Goal: Information Seeking & Learning: Learn about a topic

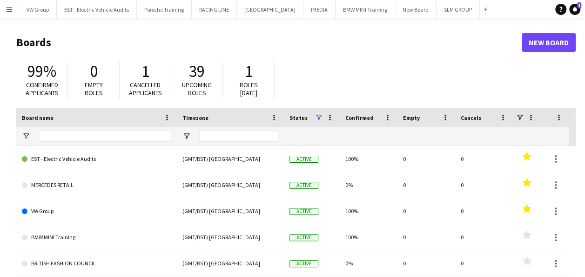
click at [11, 9] on app-icon "Menu" at bounding box center [9, 9] width 7 height 7
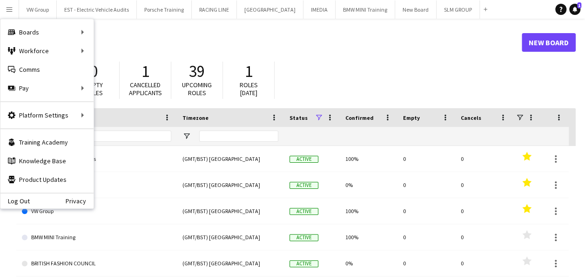
click at [11, 9] on app-icon "Menu" at bounding box center [9, 9] width 7 height 7
click at [574, 10] on icon at bounding box center [575, 9] width 5 height 5
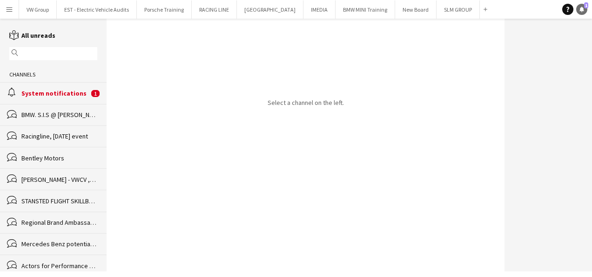
click at [583, 9] on icon at bounding box center [582, 9] width 5 height 5
click at [70, 93] on div "System notifications" at bounding box center [54, 93] width 67 height 8
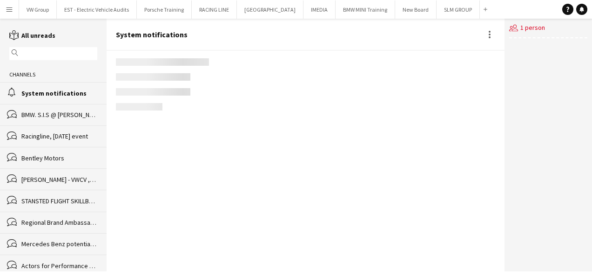
scroll to position [1981, 0]
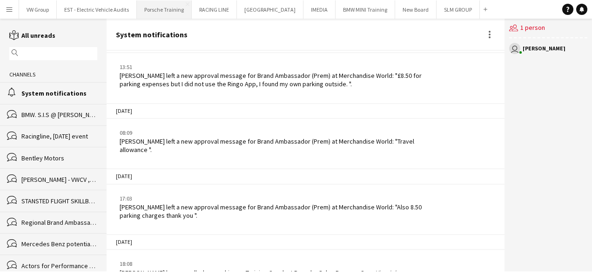
click at [169, 10] on button "Porsche Training Close" at bounding box center [164, 9] width 55 height 18
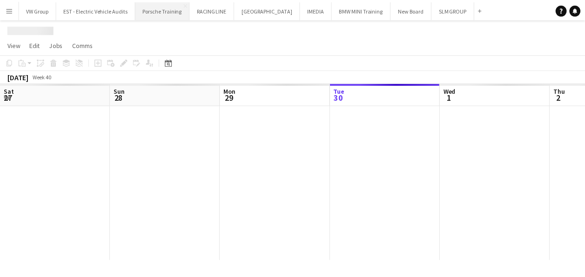
scroll to position [0, 223]
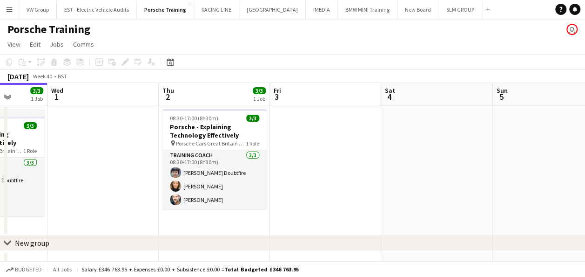
drag, startPoint x: 491, startPoint y: 174, endPoint x: 341, endPoint y: 179, distance: 150.4
click at [341, 179] on app-calendar-viewport "Sat 27 Sun 28 Mon 29 Tue 30 3/3 1 Job Wed 1 Thu 2 3/3 1 Job Fri 3 Sat 4 Sun 5 M…" at bounding box center [292, 202] width 585 height 238
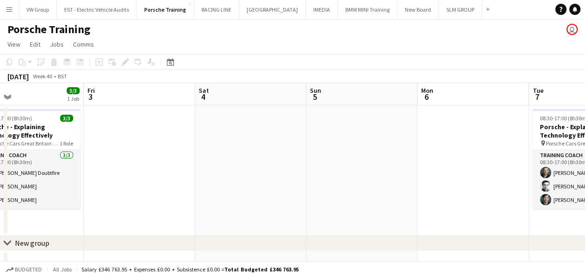
drag, startPoint x: 460, startPoint y: 173, endPoint x: 289, endPoint y: 194, distance: 172.5
click at [289, 194] on app-calendar-viewport "Mon 29 Tue 30 3/3 1 Job Wed 1 Thu 2 3/3 1 Job Fri 3 Sat 4 Sun 5 Mon 6 Tue 7 3/3…" at bounding box center [292, 202] width 585 height 238
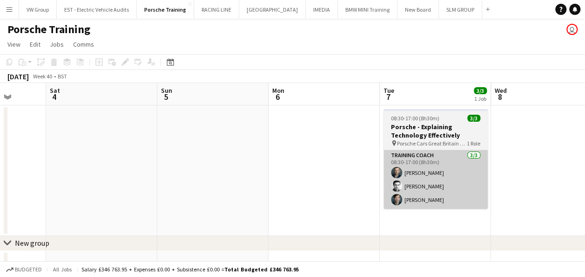
drag, startPoint x: 268, startPoint y: 200, endPoint x: 445, endPoint y: 178, distance: 178.3
click at [266, 200] on app-calendar-viewport "Wed 1 Thu 2 3/3 1 Job Fri 3 Sat 4 Sun 5 Mon 6 Tue 7 3/3 1 Job Wed 8 Thu 9 3/3 1…" at bounding box center [292, 202] width 585 height 238
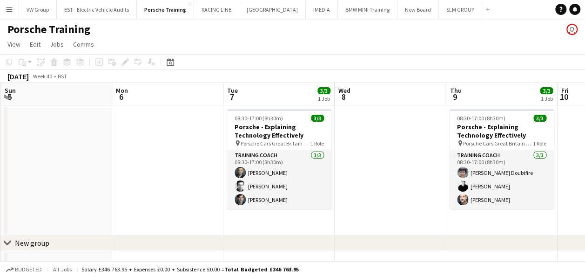
drag, startPoint x: 460, startPoint y: 175, endPoint x: 309, endPoint y: 205, distance: 153.7
click at [310, 205] on app-calendar-viewport "Wed 1 Thu 2 3/3 1 Job Fri 3 Sat 4 Sun 5 Mon 6 Tue 7 3/3 1 Job Wed 8 Thu 9 3/3 1…" at bounding box center [292, 202] width 585 height 238
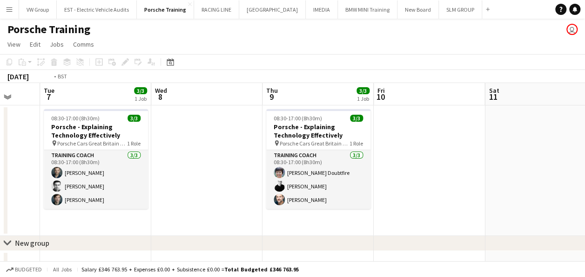
drag, startPoint x: 406, startPoint y: 181, endPoint x: 281, endPoint y: 217, distance: 129.9
click at [281, 217] on app-calendar-viewport "Fri 3 Sat 4 Sun 5 Mon 6 Tue 7 3/3 1 Job Wed 8 Thu 9 3/3 1 Job Fri 10 Sat 11 Sun…" at bounding box center [292, 202] width 585 height 238
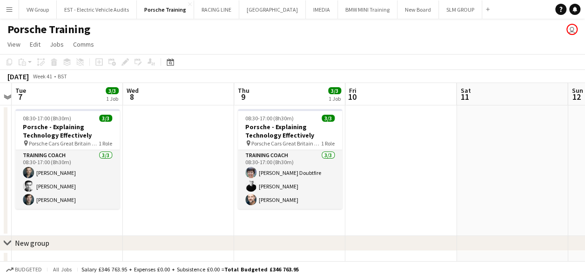
drag, startPoint x: 376, startPoint y: 180, endPoint x: 276, endPoint y: 213, distance: 106.0
click at [276, 214] on app-calendar-viewport "Fri 3 Sat 4 Sun 5 Mon 6 Tue 7 3/3 1 Job Wed 8 Thu 9 3/3 1 Job Fri 10 Sat 11 Sun…" at bounding box center [292, 202] width 585 height 238
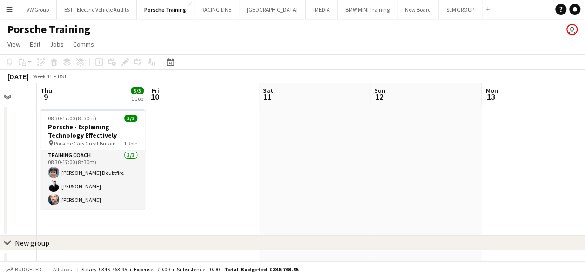
drag, startPoint x: 415, startPoint y: 174, endPoint x: 296, endPoint y: 207, distance: 123.2
click at [297, 208] on app-calendar-viewport "Sun 5 Mon 6 Tue 7 3/3 1 Job Wed 8 Thu 9 3/3 1 Job Fri 10 Sat 11 Sun 12 Mon 13 T…" at bounding box center [292, 202] width 585 height 238
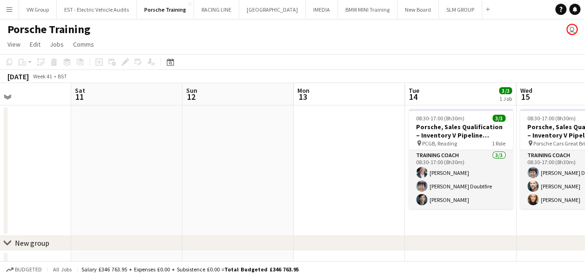
drag, startPoint x: 503, startPoint y: 167, endPoint x: 299, endPoint y: 211, distance: 209.1
click at [302, 213] on app-calendar-viewport "Tue 7 3/3 1 Job Wed 8 Thu 9 3/3 1 Job Fri 10 Sat 11 Sun 12 Mon 13 Tue 14 3/3 1 …" at bounding box center [292, 202] width 585 height 238
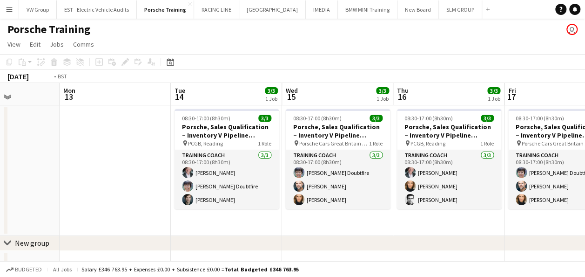
drag, startPoint x: 508, startPoint y: 159, endPoint x: 304, endPoint y: 209, distance: 209.8
click at [308, 209] on app-calendar-viewport "Thu 9 3/3 1 Job Fri 10 Sat 11 Sun 12 Mon 13 Tue 14 3/3 1 Job Wed 15 3/3 1 Job T…" at bounding box center [292, 202] width 585 height 238
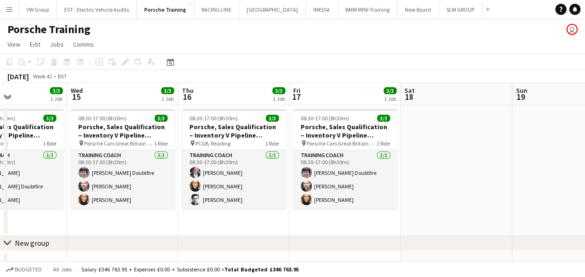
drag, startPoint x: 458, startPoint y: 167, endPoint x: 293, endPoint y: 212, distance: 171.0
click at [291, 215] on app-calendar-viewport "Sat 11 Sun 12 Mon 13 Tue 14 3/3 1 Job Wed 15 3/3 1 Job Thu 16 3/3 1 Job Fri 17 …" at bounding box center [292, 202] width 585 height 238
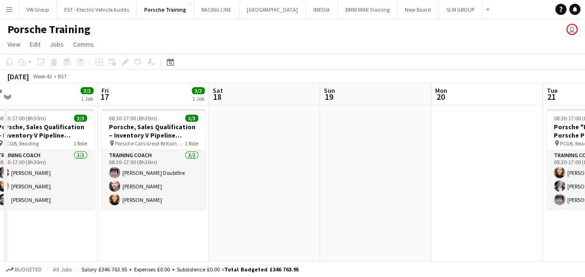
drag, startPoint x: 434, startPoint y: 176, endPoint x: 290, endPoint y: 230, distance: 154.2
click at [290, 232] on app-calendar-viewport "Mon 13 Tue 14 3/3 1 Job Wed 15 3/3 1 Job Thu 16 3/3 1 Job Fri 17 3/3 1 Job Sat …" at bounding box center [292, 282] width 585 height 398
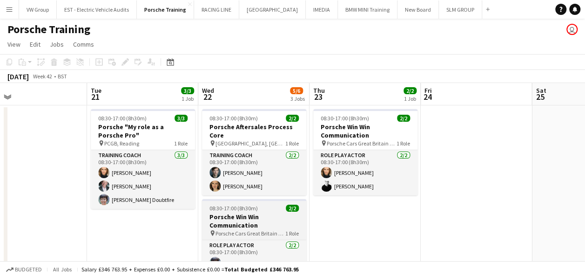
scroll to position [0, 337]
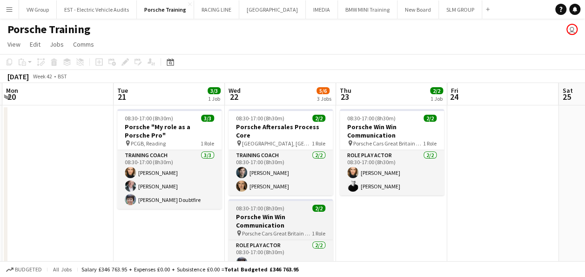
drag, startPoint x: 424, startPoint y: 203, endPoint x: 311, endPoint y: 231, distance: 116.1
click at [312, 234] on app-calendar-viewport "Fri 17 3/3 1 Job Sat 18 Sun 19 Mon 20 Tue 21 3/3 1 Job Wed 22 5/6 3 Jobs Thu 23…" at bounding box center [292, 282] width 585 height 398
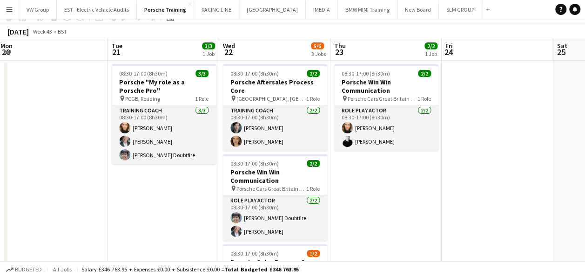
scroll to position [0, 0]
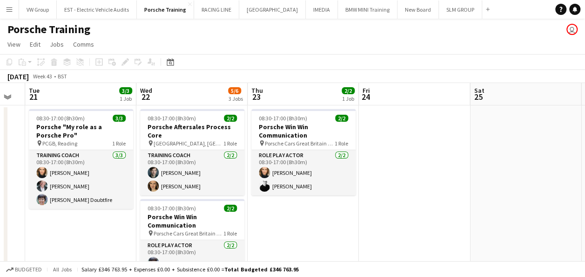
drag, startPoint x: 492, startPoint y: 214, endPoint x: 424, endPoint y: 214, distance: 68.0
click at [417, 215] on app-calendar-viewport "Fri 17 3/3 1 Job Sat 18 Sun 19 Mon 20 Tue 21 3/3 1 Job Wed 22 5/6 3 Jobs Thu 23…" at bounding box center [292, 282] width 585 height 398
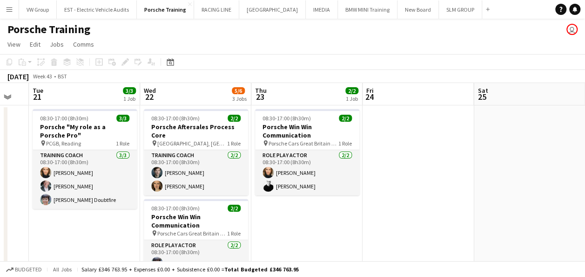
click at [8, 7] on app-icon "Menu" at bounding box center [9, 9] width 7 height 7
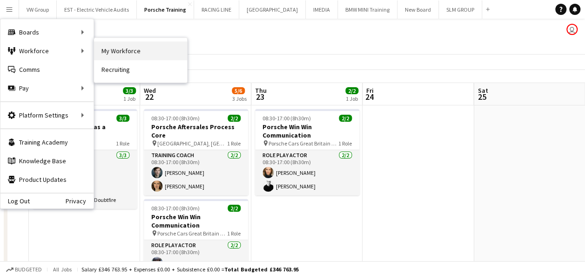
click at [118, 51] on link "My Workforce" at bounding box center [140, 50] width 93 height 19
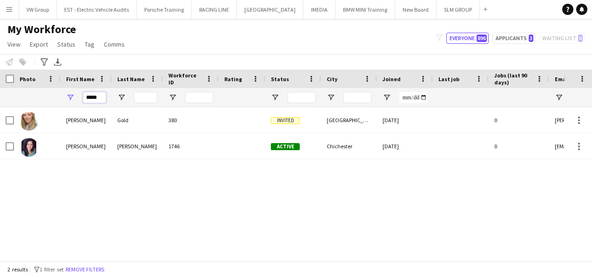
click at [100, 96] on input "*****" at bounding box center [94, 97] width 23 height 11
type input "*"
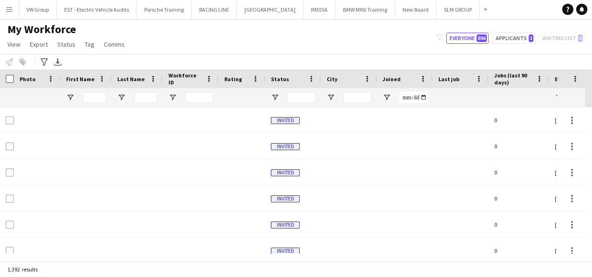
click at [11, 9] on app-icon "Menu" at bounding box center [9, 9] width 7 height 7
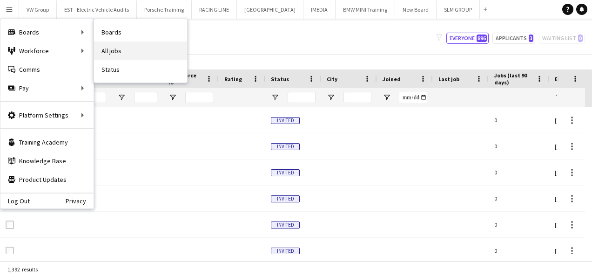
click at [113, 52] on link "All jobs" at bounding box center [140, 50] width 93 height 19
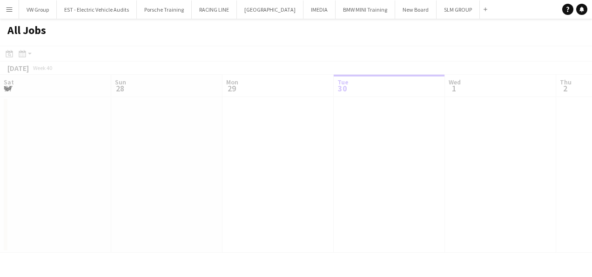
scroll to position [0, 223]
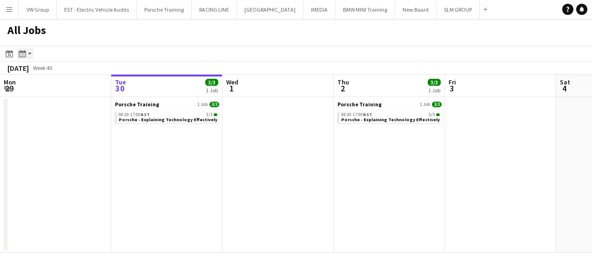
click at [21, 53] on icon "Month view / Day view" at bounding box center [22, 53] width 7 height 7
click at [7, 53] on icon "Date picker" at bounding box center [9, 53] width 7 height 7
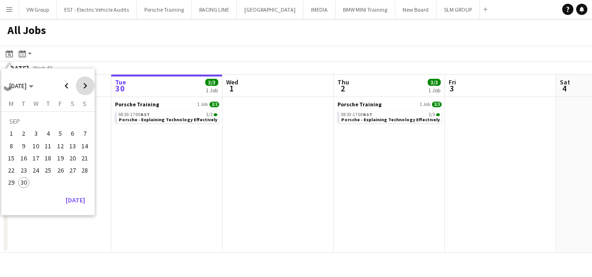
click at [88, 85] on span "Next month" at bounding box center [85, 85] width 19 height 19
click at [36, 170] on span "22" at bounding box center [35, 169] width 11 height 11
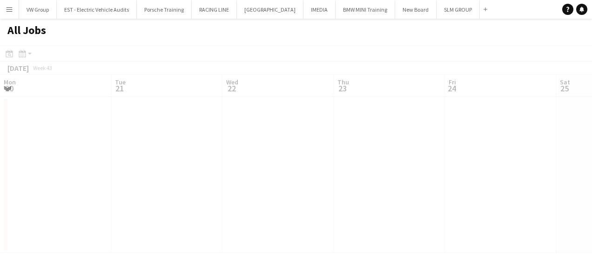
scroll to position [0, 320]
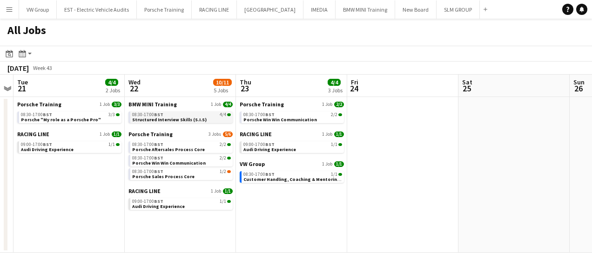
click at [188, 118] on span "Structured Interview Skills (S.I.S)" at bounding box center [169, 119] width 74 height 6
click at [580, 9] on icon "Notifications" at bounding box center [582, 10] width 6 height 6
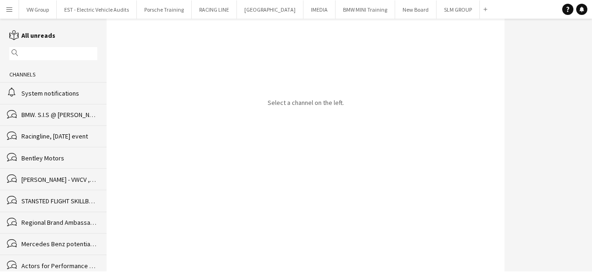
click at [62, 91] on div "System notifications" at bounding box center [59, 93] width 76 height 8
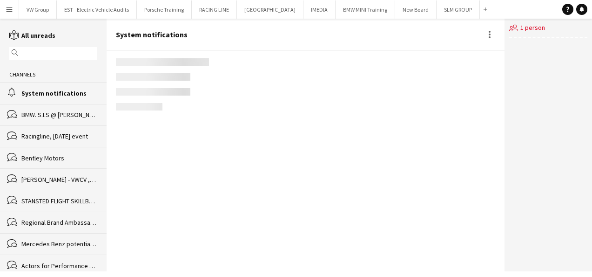
scroll to position [1981, 0]
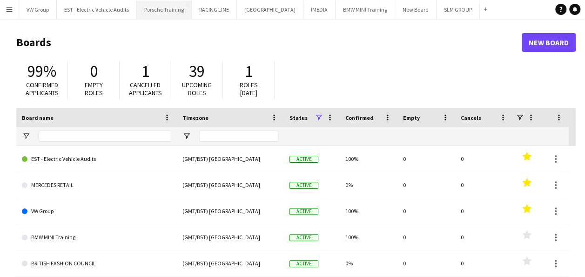
click at [161, 11] on button "Porsche Training Close" at bounding box center [164, 9] width 55 height 18
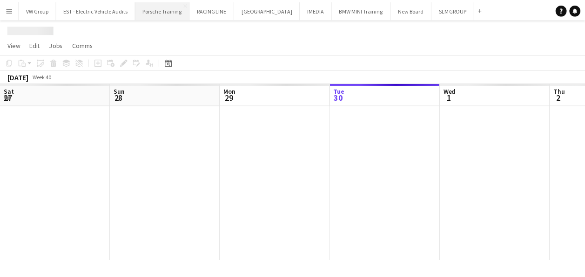
scroll to position [0, 223]
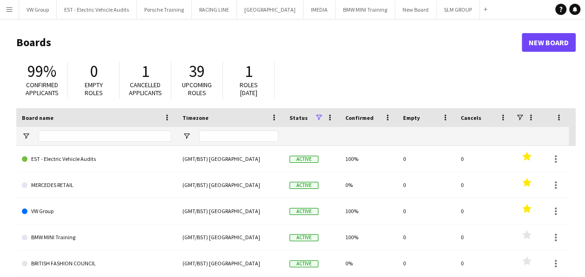
click at [11, 8] on app-icon "Menu" at bounding box center [9, 9] width 7 height 7
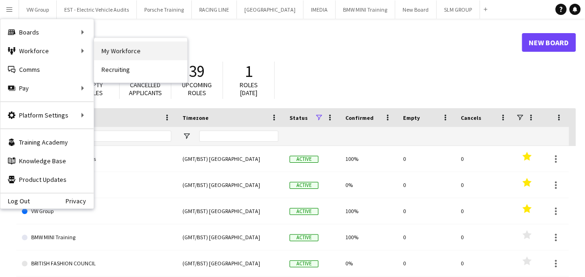
click at [119, 49] on link "My Workforce" at bounding box center [140, 50] width 93 height 19
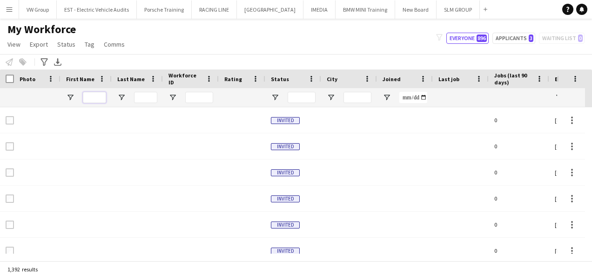
click at [96, 98] on input "First Name Filter Input" at bounding box center [94, 97] width 23 height 11
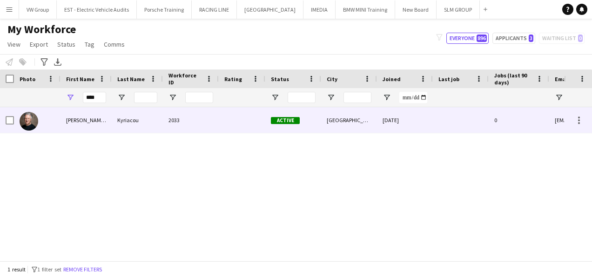
click at [93, 121] on div "Koullis aka Kyriacos" at bounding box center [86, 120] width 51 height 26
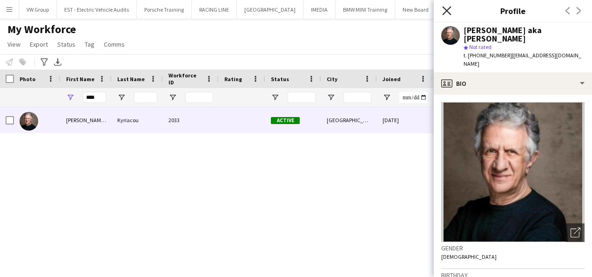
click at [449, 12] on icon "Close pop-in" at bounding box center [446, 10] width 9 height 9
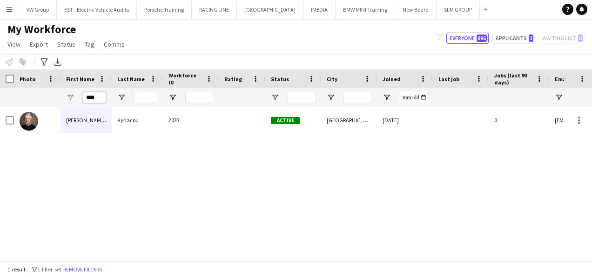
click at [97, 97] on input "****" at bounding box center [94, 97] width 23 height 11
type input "*"
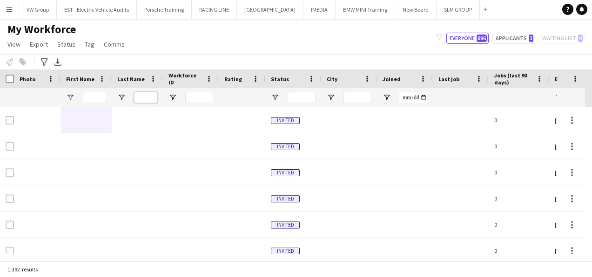
click at [142, 96] on input "Last Name Filter Input" at bounding box center [145, 97] width 23 height 11
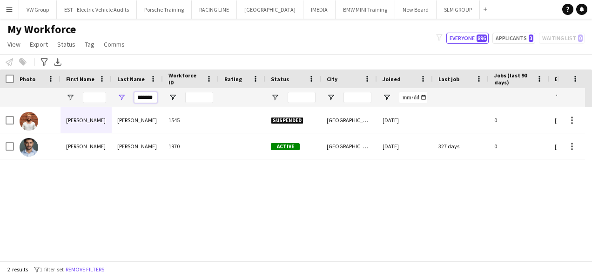
type input "*******"
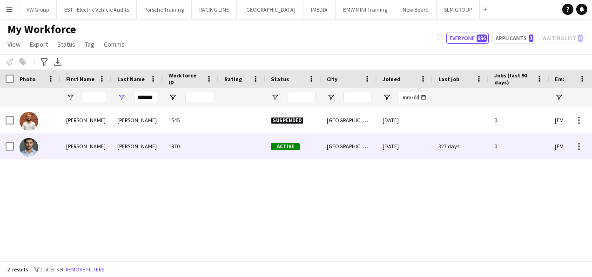
click at [74, 147] on div "Robert" at bounding box center [86, 146] width 51 height 26
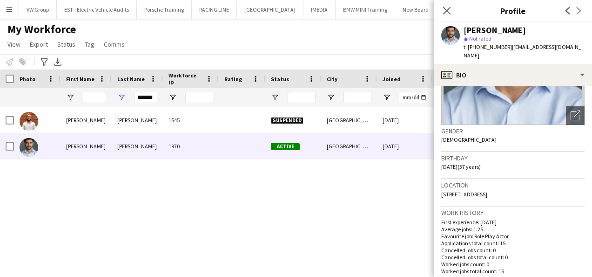
scroll to position [88, 0]
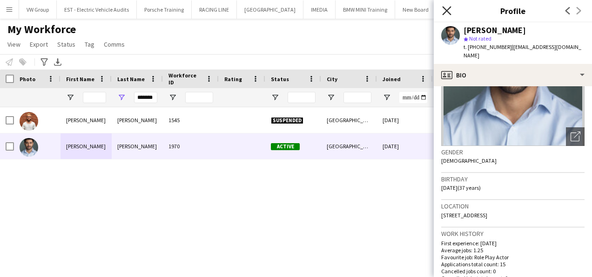
click at [447, 12] on icon "Close pop-in" at bounding box center [446, 10] width 9 height 9
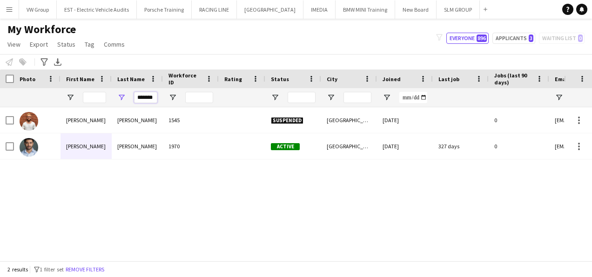
drag, startPoint x: 148, startPoint y: 96, endPoint x: 128, endPoint y: 94, distance: 21.0
click at [128, 94] on div "*******" at bounding box center [137, 97] width 51 height 19
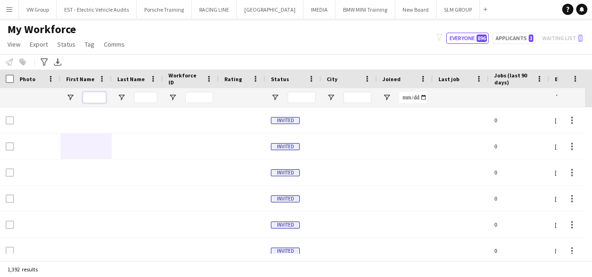
click at [98, 95] on input "First Name Filter Input" at bounding box center [94, 97] width 23 height 11
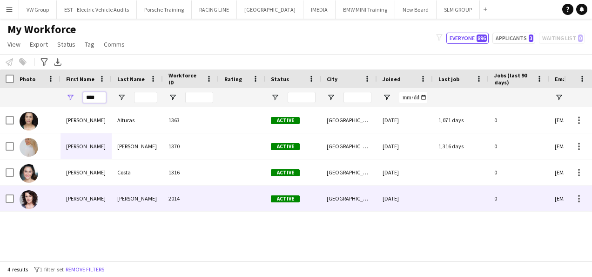
type input "****"
click at [64, 199] on div "Tina" at bounding box center [86, 198] width 51 height 26
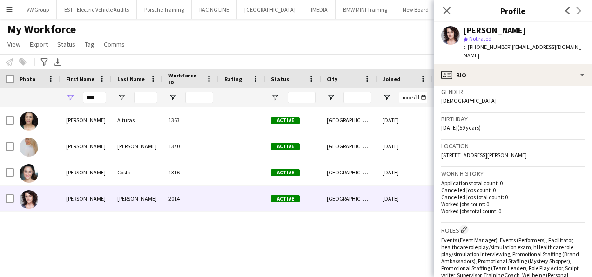
scroll to position [0, 0]
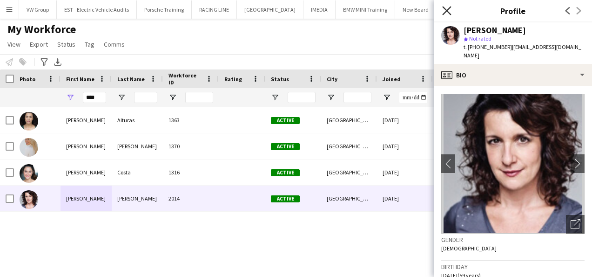
click at [448, 10] on icon "Close pop-in" at bounding box center [446, 10] width 9 height 9
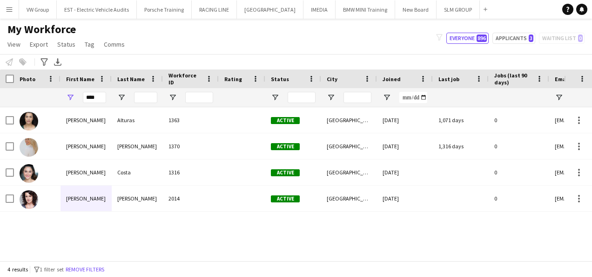
click at [9, 7] on app-icon "Menu" at bounding box center [9, 9] width 7 height 7
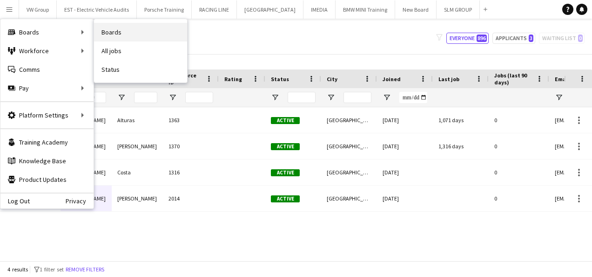
click at [116, 34] on link "Boards" at bounding box center [140, 32] width 93 height 19
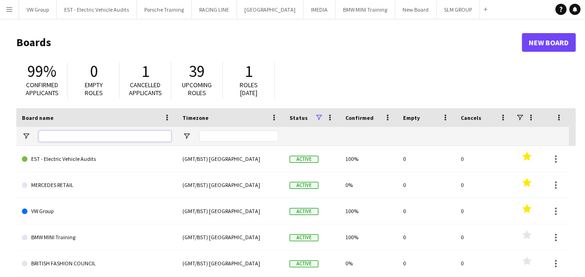
click at [51, 133] on input "Board name Filter Input" at bounding box center [105, 135] width 133 height 11
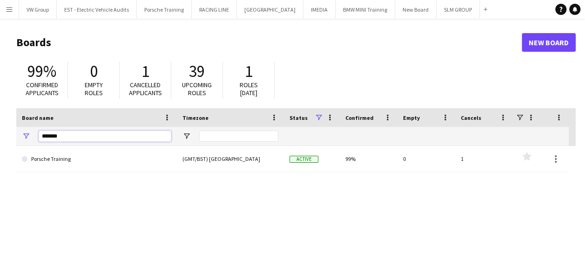
type input "*******"
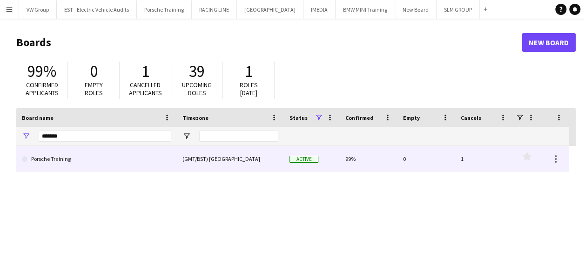
click at [61, 160] on link "Porsche Training" at bounding box center [96, 159] width 149 height 26
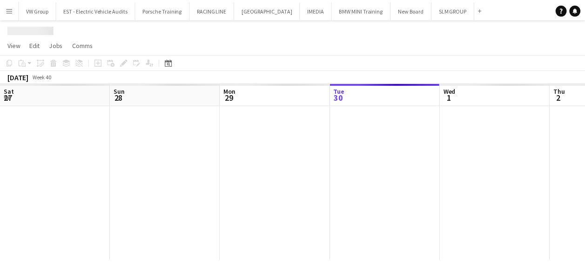
scroll to position [0, 223]
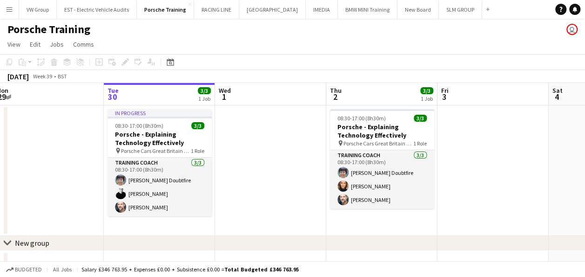
drag, startPoint x: 74, startPoint y: 169, endPoint x: 239, endPoint y: 160, distance: 165.9
click at [239, 161] on app-calendar-viewport "Sat 27 Sun 28 Mon 29 Tue 30 3/3 1 Job Wed 1 Thu 2 3/3 1 Job Fri 3 Sat 4 Sun 5 M…" at bounding box center [292, 202] width 585 height 238
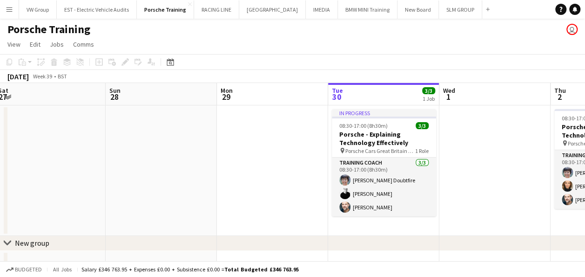
drag, startPoint x: 79, startPoint y: 169, endPoint x: 248, endPoint y: 175, distance: 169.1
click at [248, 175] on app-calendar-viewport "Thu 25 Fri 26 Sat 27 Sun 28 Mon 29 Tue 30 3/3 1 Job Wed 1 Thu 2 3/3 1 Job Fri 3…" at bounding box center [292, 202] width 585 height 238
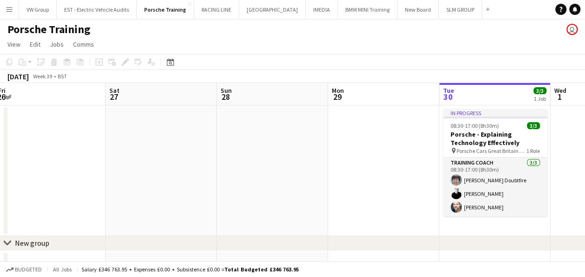
scroll to position [0, 214]
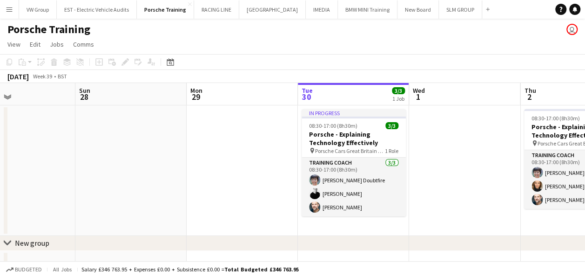
drag, startPoint x: 291, startPoint y: 186, endPoint x: 171, endPoint y: 226, distance: 126.2
click at [57, 228] on app-calendar-viewport "Wed 24 Thu 25 Fri 26 Sat 27 Sun 28 Mon 29 Tue 30 3/3 1 Job Wed 1 Thu 2 3/3 1 Jo…" at bounding box center [292, 202] width 585 height 238
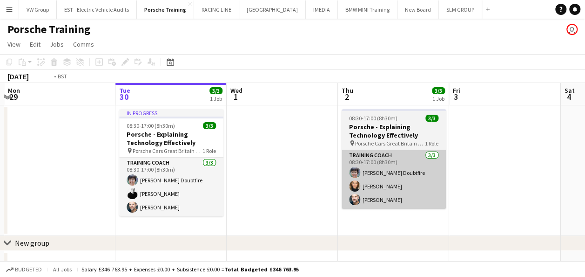
drag, startPoint x: 307, startPoint y: 204, endPoint x: 309, endPoint y: 179, distance: 25.2
click at [230, 197] on app-calendar-viewport "Fri 26 Sat 27 Sun 28 Mon 29 Tue 30 3/3 1 Job Wed 1 Thu 2 3/3 1 Job Fri 3 Sat 4 …" at bounding box center [292, 202] width 585 height 238
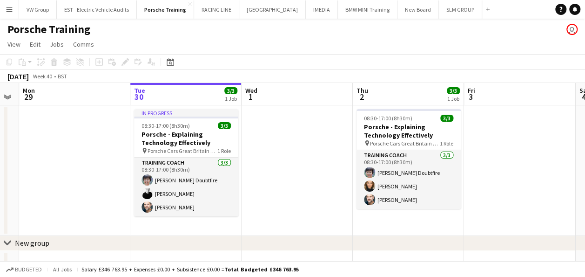
drag, startPoint x: 470, startPoint y: 174, endPoint x: 298, endPoint y: 189, distance: 172.5
click at [298, 190] on app-calendar-viewport "Fri 26 Sat 27 Sun 28 Mon 29 Tue 30 3/3 1 Job Wed 1 Thu 2 3/3 1 Job Fri 3 Sat 4 …" at bounding box center [292, 202] width 585 height 238
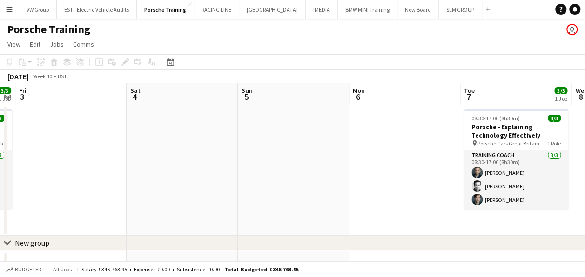
drag, startPoint x: 407, startPoint y: 195, endPoint x: 286, endPoint y: 205, distance: 121.5
click at [282, 209] on app-calendar-viewport "Tue 30 3/3 1 Job Wed 1 Thu 2 3/3 1 Job Fri 3 Sat 4 Sun 5 Mon 6 Tue 7 3/3 1 Job …" at bounding box center [292, 202] width 585 height 238
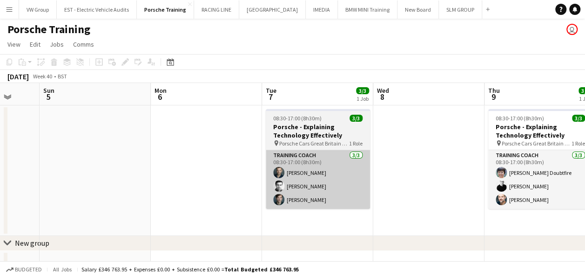
drag, startPoint x: 297, startPoint y: 211, endPoint x: 280, endPoint y: 204, distance: 17.9
click at [252, 213] on app-calendar-viewport "Thu 2 3/3 1 Job Fri 3 Sat 4 Sun 5 Mon 6 Tue 7 3/3 1 Job Wed 8 Thu 9 3/3 1 Job F…" at bounding box center [292, 202] width 585 height 238
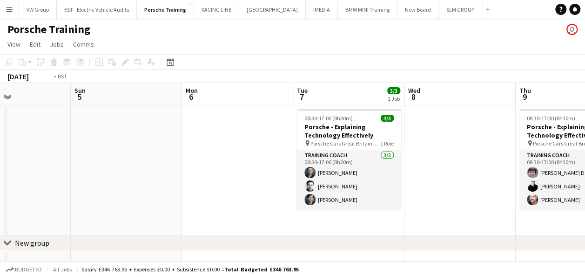
drag, startPoint x: 259, startPoint y: 213, endPoint x: 251, endPoint y: 210, distance: 8.4
click at [251, 212] on app-calendar-viewport "Thu 2 3/3 1 Job Fri 3 Sat 4 Sun 5 Mon 6 Tue 7 3/3 1 Job Wed 8 Thu 9 3/3 1 Job F…" at bounding box center [292, 202] width 585 height 238
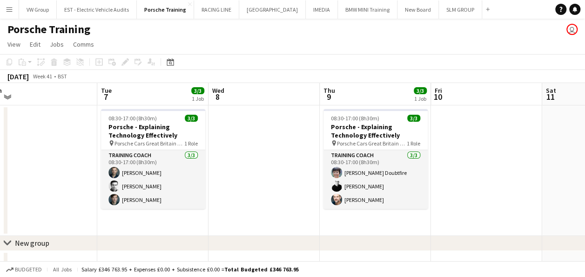
drag, startPoint x: 432, startPoint y: 196, endPoint x: 274, endPoint y: 211, distance: 158.5
click at [249, 217] on app-calendar-viewport "Sat 4 Sun 5 Mon 6 Tue 7 3/3 1 Job Wed 8 Thu 9 3/3 1 Job Fri 10 Sat 11 Sun 12 Mo…" at bounding box center [292, 202] width 585 height 238
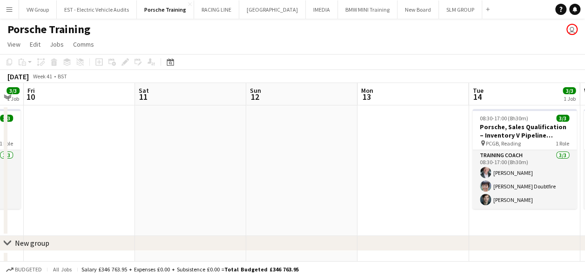
drag, startPoint x: 391, startPoint y: 210, endPoint x: 227, endPoint y: 231, distance: 165.2
click at [227, 233] on app-calendar-viewport "Mon 6 Tue 7 3/3 1 Job Wed 8 Thu 9 3/3 1 Job Fri 10 Sat 11 Sun 12 Mon 13 Tue 14 …" at bounding box center [292, 202] width 585 height 238
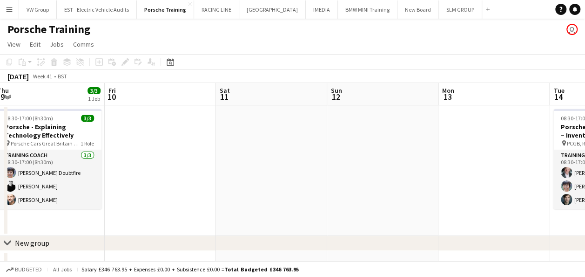
drag, startPoint x: 236, startPoint y: 241, endPoint x: 226, endPoint y: 242, distance: 9.8
click at [228, 242] on div "chevron-right New group chevron-right New group Mon 6 Tue 7 3/3 1 Job Wed 8 Thu…" at bounding box center [292, 202] width 585 height 238
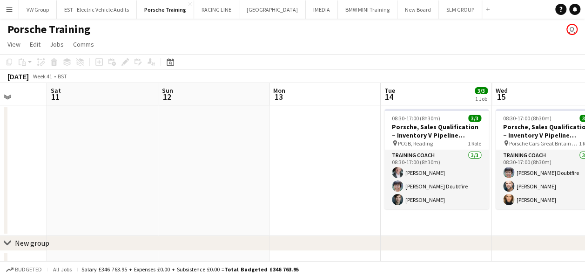
drag, startPoint x: 428, startPoint y: 208, endPoint x: 248, endPoint y: 228, distance: 181.3
click at [248, 229] on app-calendar-viewport "Wed 8 Thu 9 3/3 1 Job Fri 10 Sat 11 Sun 12 Mon 13 Tue 14 3/3 1 Job Wed 15 3/3 1…" at bounding box center [292, 202] width 585 height 238
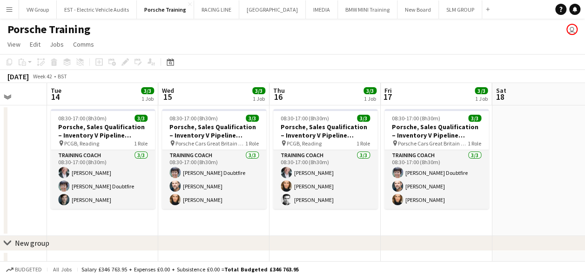
drag, startPoint x: 359, startPoint y: 216, endPoint x: 266, endPoint y: 227, distance: 93.8
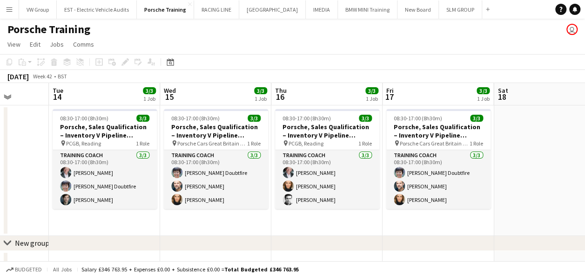
click at [278, 230] on app-calendar-viewport "Fri 10 Sat 11 Sun 12 Mon 13 Tue 14 3/3 1 Job Wed 15 3/3 1 Job Thu 16 3/3 1 Job …" at bounding box center [292, 202] width 585 height 238
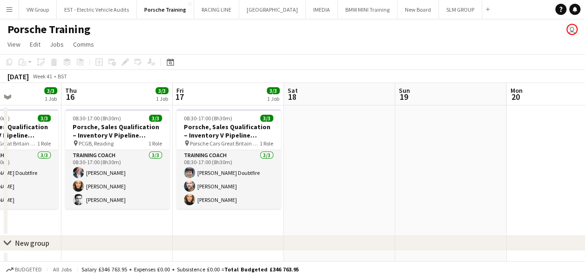
drag, startPoint x: 445, startPoint y: 196, endPoint x: 258, endPoint y: 223, distance: 188.5
click at [261, 222] on app-calendar-viewport "Sun 12 Mon 13 Tue 14 3/3 1 Job Wed 15 3/3 1 Job Thu 16 3/3 1 Job Fri 17 3/3 1 J…" at bounding box center [292, 202] width 585 height 238
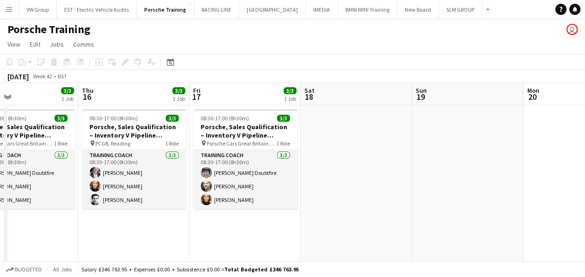
drag, startPoint x: 408, startPoint y: 189, endPoint x: 249, endPoint y: 216, distance: 161.5
click at [253, 215] on app-calendar-viewport "Sun 12 Mon 13 Tue 14 3/3 1 Job Wed 15 3/3 1 Job Thu 16 3/3 1 Job Fri 17 3/3 1 J…" at bounding box center [292, 282] width 585 height 398
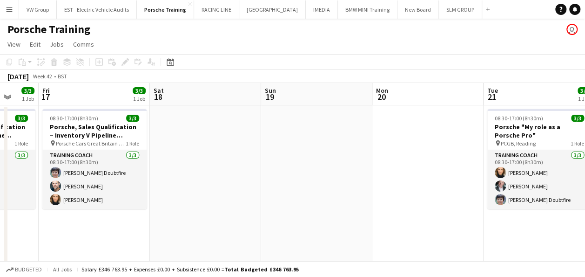
drag, startPoint x: 371, startPoint y: 202, endPoint x: 253, endPoint y: 227, distance: 120.9
click at [256, 228] on app-calendar-viewport "Tue 14 3/3 1 Job Wed 15 3/3 1 Job Thu 16 3/3 1 Job Fri 17 3/3 1 Job Sat 18 Sun …" at bounding box center [292, 282] width 585 height 398
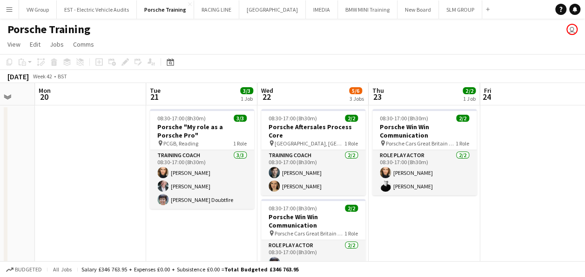
drag, startPoint x: 413, startPoint y: 213, endPoint x: 397, endPoint y: 211, distance: 16.4
click at [399, 213] on app-calendar-viewport "Thu 16 3/3 1 Job Fri 17 3/3 1 Job Sat 18 Sun 19 Mon 20 Tue 21 3/3 1 Job Wed 22 …" at bounding box center [292, 282] width 585 height 398
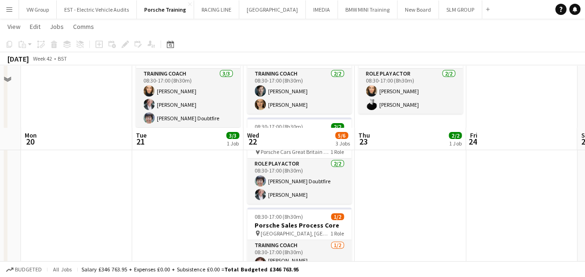
scroll to position [0, 0]
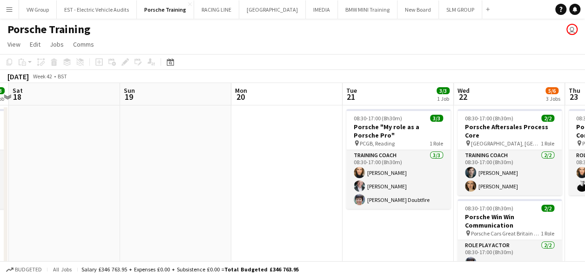
drag, startPoint x: 67, startPoint y: 204, endPoint x: 298, endPoint y: 189, distance: 231.4
click at [297, 189] on app-calendar-viewport "Thu 16 3/3 1 Job Fri 17 3/3 1 Job Sat 18 Sun 19 Mon 20 Tue 21 3/3 1 Job Wed 22 …" at bounding box center [292, 282] width 585 height 398
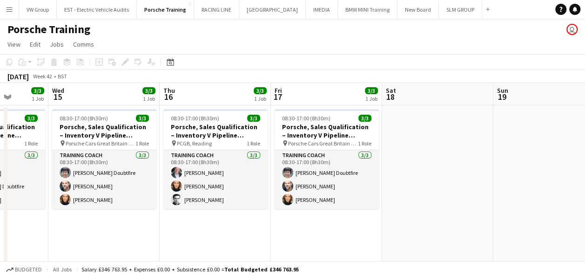
scroll to position [0, 267]
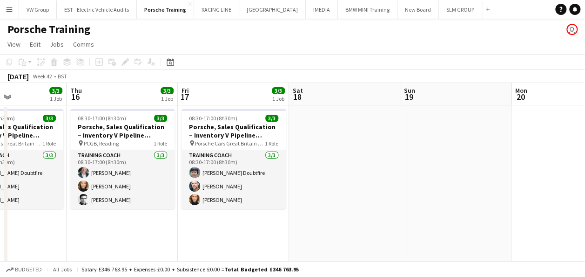
drag, startPoint x: 95, startPoint y: 210, endPoint x: 308, endPoint y: 196, distance: 213.3
click at [308, 196] on app-calendar-viewport "Mon 13 Tue 14 3/3 1 Job Wed 15 3/3 1 Job Thu 16 3/3 1 Job Fri 17 3/3 1 Job Sat …" at bounding box center [292, 282] width 585 height 398
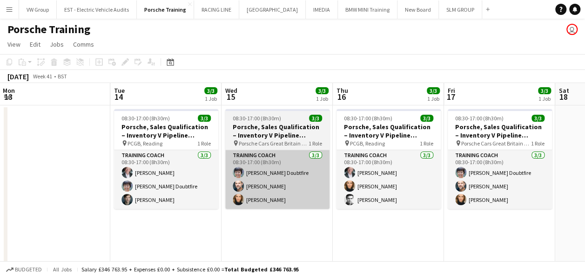
drag, startPoint x: 91, startPoint y: 227, endPoint x: 305, endPoint y: 203, distance: 215.0
click at [364, 196] on app-calendar-viewport "Sat 11 Sun 12 Mon 13 Tue 14 3/3 1 Job Wed 15 3/3 1 Job Thu 16 3/3 1 Job Fri 17 …" at bounding box center [292, 282] width 585 height 398
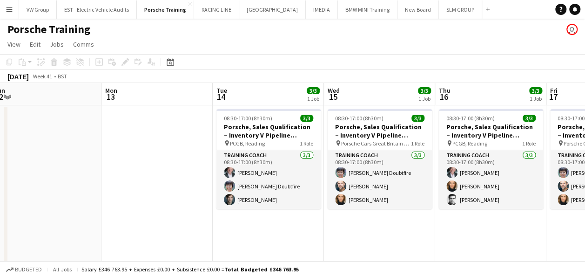
drag, startPoint x: 75, startPoint y: 215, endPoint x: 252, endPoint y: 215, distance: 177.4
click at [252, 215] on app-calendar-viewport "Fri 10 Sat 11 Sun 12 Mon 13 Tue 14 3/3 1 Job Wed 15 3/3 1 Job Thu 16 3/3 1 Job …" at bounding box center [292, 282] width 585 height 398
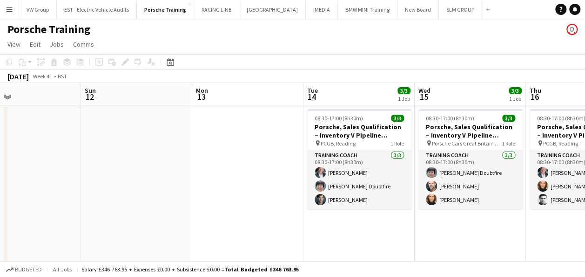
drag, startPoint x: 98, startPoint y: 199, endPoint x: 299, endPoint y: 189, distance: 201.8
click at [295, 190] on app-calendar-viewport "Thu 9 3/3 1 Job Fri 10 Sat 11 Sun 12 Mon 13 Tue 14 3/3 1 Job Wed 15 3/3 1 Job T…" at bounding box center [292, 282] width 585 height 398
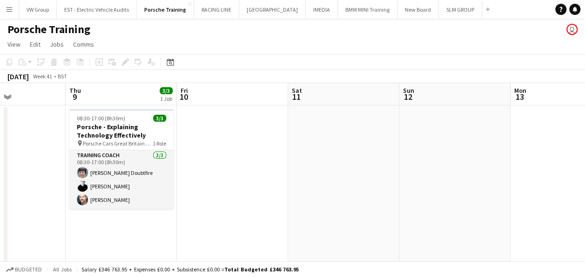
drag, startPoint x: 131, startPoint y: 222, endPoint x: 328, endPoint y: 196, distance: 198.6
click at [329, 191] on app-calendar-viewport "Mon 6 Tue 7 3/3 1 Job Wed 8 Thu 9 3/3 1 Job Fri 10 Sat 11 Sun 12 Mon 13 Tue 14 …" at bounding box center [292, 282] width 585 height 398
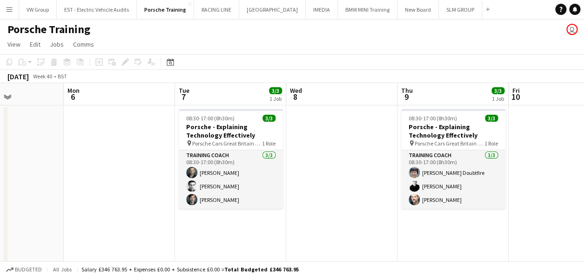
drag, startPoint x: 125, startPoint y: 210, endPoint x: 341, endPoint y: 203, distance: 216.1
click at [342, 202] on app-calendar-viewport "Fri 3 Sat 4 Sun 5 Mon 6 Tue 7 3/3 1 Job Wed 8 Thu 9 3/3 1 Job Fri 10 Sat 11 Sun…" at bounding box center [292, 282] width 585 height 398
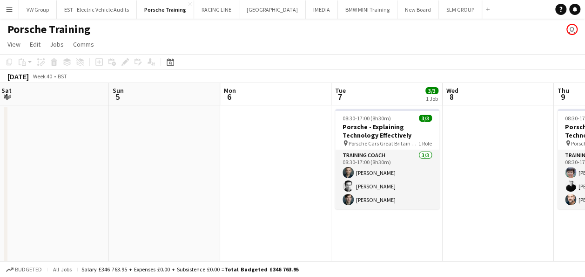
drag, startPoint x: 99, startPoint y: 206, endPoint x: 304, endPoint y: 189, distance: 206.4
click at [302, 189] on app-calendar-viewport "Thu 2 3/3 1 Job Fri 3 Sat 4 Sun 5 Mon 6 Tue 7 3/3 1 Job Wed 8 Thu 9 3/3 1 Job F…" at bounding box center [292, 282] width 585 height 398
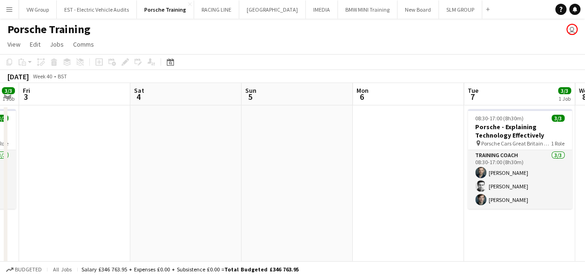
drag, startPoint x: 193, startPoint y: 183, endPoint x: 348, endPoint y: 182, distance: 155.0
click at [348, 182] on app-calendar-viewport "Wed 1 Thu 2 3/3 1 Job Fri 3 Sat 4 Sun 5 Mon 6 Tue 7 3/3 1 Job Wed 8 Thu 9 3/3 1…" at bounding box center [292, 282] width 585 height 398
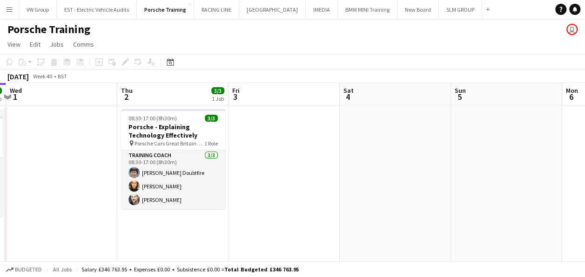
scroll to position [0, 281]
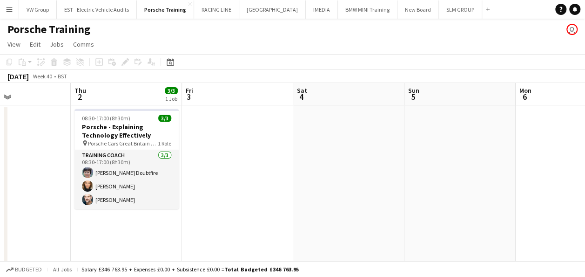
drag, startPoint x: 305, startPoint y: 195, endPoint x: 388, endPoint y: 188, distance: 83.2
click at [388, 188] on app-calendar-viewport "Mon 29 Tue 30 3/3 1 Job Wed 1 Thu 2 3/3 1 Job Fri 3 Sat 4 Sun 5 Mon 6 Tue 7 3/3…" at bounding box center [292, 282] width 585 height 398
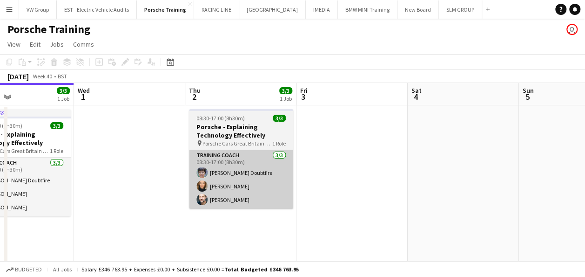
drag, startPoint x: 131, startPoint y: 202, endPoint x: 348, endPoint y: 176, distance: 218.4
click at [298, 181] on app-calendar-viewport "Sun 28 Mon 29 Tue 30 3/3 1 Job Wed 1 Thu 2 3/3 1 Job Fri 3 Sat 4 Sun 5 Mon 6 Tu…" at bounding box center [292, 282] width 585 height 398
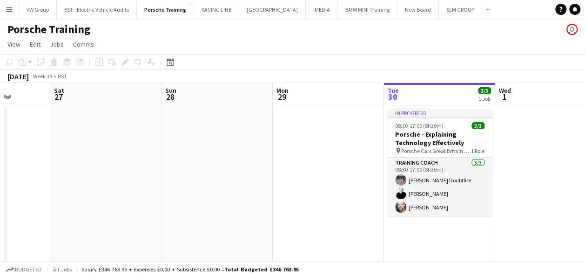
drag, startPoint x: 69, startPoint y: 205, endPoint x: 341, endPoint y: 174, distance: 274.1
click at [345, 174] on app-calendar-viewport "Wed 24 Thu 25 Fri 26 Sat 27 Sun 28 Mon 29 Tue 30 3/3 1 Job Wed 1 Thu 2 3/3 1 Jo…" at bounding box center [292, 282] width 585 height 398
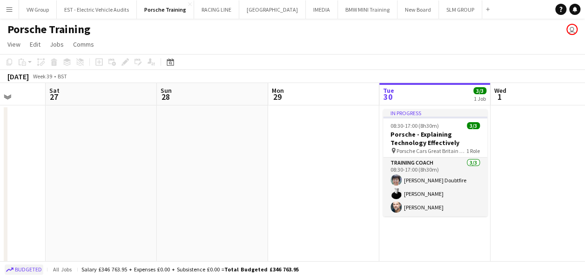
drag, startPoint x: 256, startPoint y: 210, endPoint x: 26, endPoint y: 267, distance: 237.3
click at [26, 267] on app-board "Porsche Training user View Day view expanded Day view collapsed Month view Date…" at bounding box center [292, 258] width 585 height 479
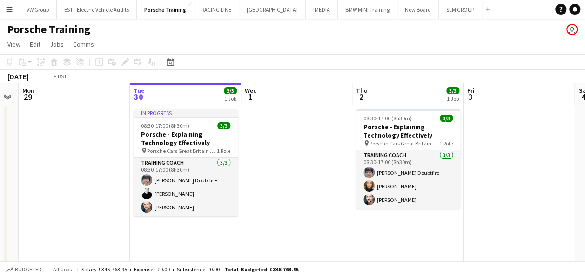
drag, startPoint x: 314, startPoint y: 229, endPoint x: 92, endPoint y: 282, distance: 228.3
click at [92, 276] on html "Menu Boards Boards Boards All jobs Status Workforce Workforce My Workforce Recr…" at bounding box center [292, 248] width 585 height 497
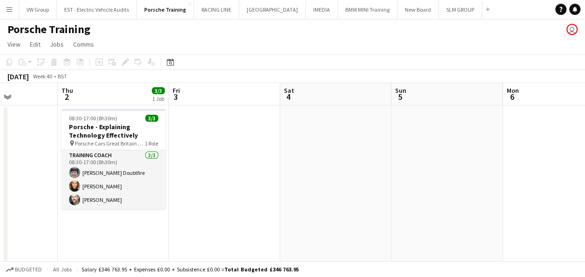
drag, startPoint x: 290, startPoint y: 237, endPoint x: 209, endPoint y: 245, distance: 80.9
click at [210, 249] on app-calendar-viewport "Sun 28 Mon 29 Tue 30 3/3 1 Job Wed 1 Thu 2 3/3 1 Job Fri 3 Sat 4 Sun 5 Mon 6 Tu…" at bounding box center [292, 282] width 585 height 398
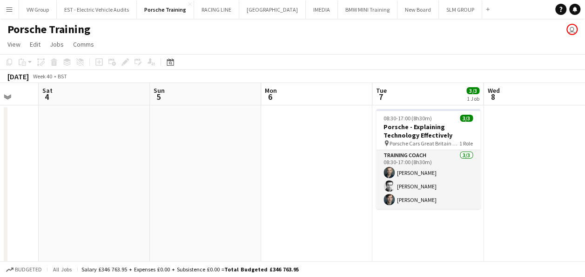
drag, startPoint x: 211, startPoint y: 238, endPoint x: 199, endPoint y: 238, distance: 12.1
click at [198, 239] on app-calendar-viewport "Tue 30 3/3 1 Job Wed 1 Thu 2 3/3 1 Job Fri 3 Sat 4 Sun 5 Mon 6 Tue 7 3/3 1 Job …" at bounding box center [292, 282] width 585 height 398
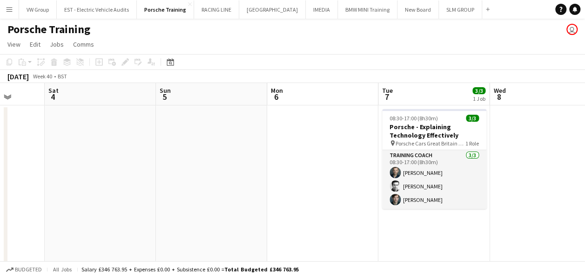
drag, startPoint x: 514, startPoint y: 223, endPoint x: 250, endPoint y: 269, distance: 267.9
click at [257, 268] on app-board "Porsche Training user View Day view expanded Day view collapsed Month view Date…" at bounding box center [292, 258] width 585 height 479
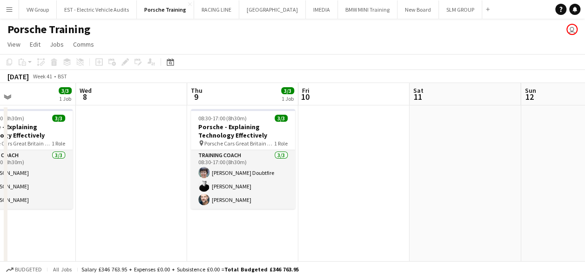
drag, startPoint x: 344, startPoint y: 236, endPoint x: 307, endPoint y: 241, distance: 38.1
click at [308, 240] on app-calendar-viewport "Sat 4 Sun 5 Mon 6 Tue 7 3/3 1 Job Wed 8 Thu 9 3/3 1 Job Fri 10 Sat 11 Sun 12 Mo…" at bounding box center [292, 282] width 585 height 398
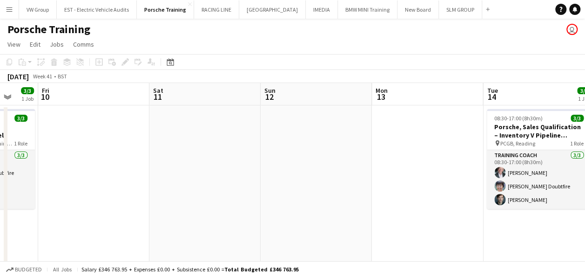
drag, startPoint x: 298, startPoint y: 241, endPoint x: 269, endPoint y: 246, distance: 29.2
click at [266, 247] on app-calendar-viewport "Mon 6 Tue 7 3/3 1 Job Wed 8 Thu 9 3/3 1 Job Fri 10 Sat 11 Sun 12 Mon 13 Tue 14 …" at bounding box center [292, 282] width 585 height 398
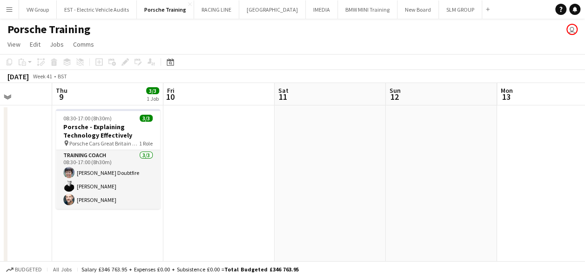
drag, startPoint x: 477, startPoint y: 231, endPoint x: 220, endPoint y: 257, distance: 258.3
click at [220, 257] on app-calendar-viewport "Mon 6 Tue 7 3/3 1 Job Wed 8 Thu 9 3/3 1 Job Fri 10 Sat 11 Sun 12 Mon 13 Tue 14 …" at bounding box center [292, 282] width 585 height 398
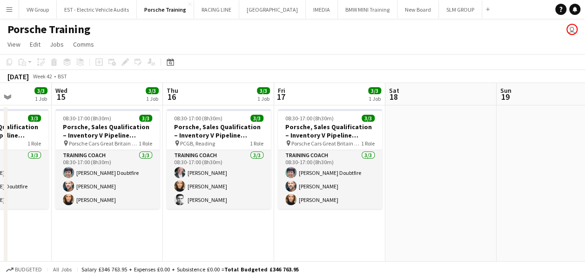
drag, startPoint x: 313, startPoint y: 236, endPoint x: 204, endPoint y: 247, distance: 109.6
click at [204, 247] on app-calendar-viewport "Sun 12 Mon 13 Tue 14 3/3 1 Job Wed 15 3/3 1 Job Thu 16 3/3 1 Job Fri 17 3/3 1 J…" at bounding box center [292, 282] width 585 height 398
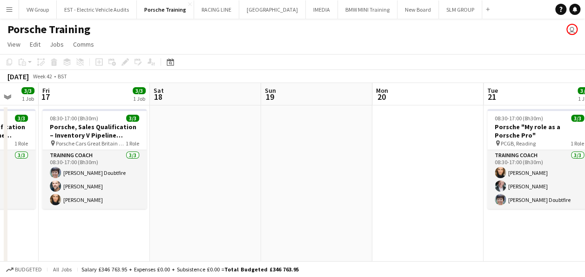
drag, startPoint x: 334, startPoint y: 215, endPoint x: 182, endPoint y: 237, distance: 153.4
click at [186, 236] on app-calendar-viewport "Tue 14 3/3 1 Job Wed 15 3/3 1 Job Thu 16 3/3 1 Job Fri 17 3/3 1 Job Sat 18 Sun …" at bounding box center [292, 282] width 585 height 398
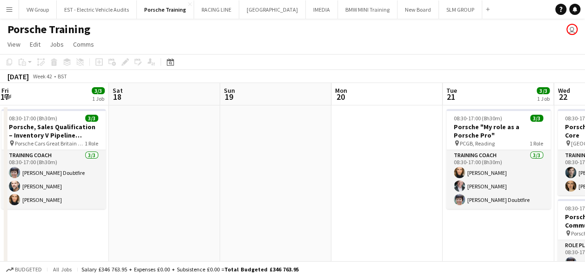
scroll to position [0, 383]
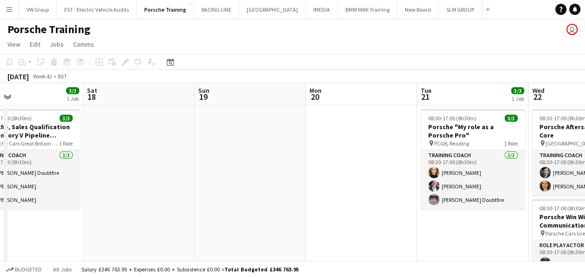
drag, startPoint x: 236, startPoint y: 249, endPoint x: 139, endPoint y: 260, distance: 98.4
click at [140, 261] on app-board "Porsche Training user View Day view expanded Day view collapsed Month view Date…" at bounding box center [292, 258] width 585 height 479
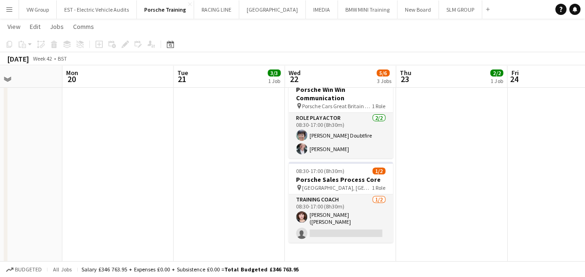
scroll to position [114, 0]
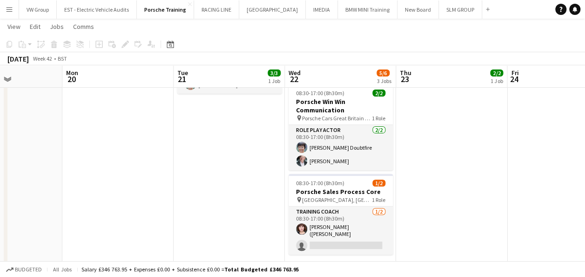
click at [9, 8] on app-icon "Menu" at bounding box center [9, 9] width 7 height 7
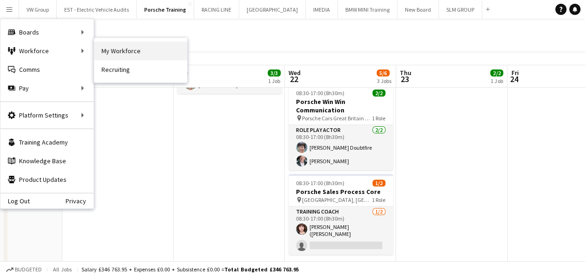
click at [109, 49] on link "My Workforce" at bounding box center [140, 50] width 93 height 19
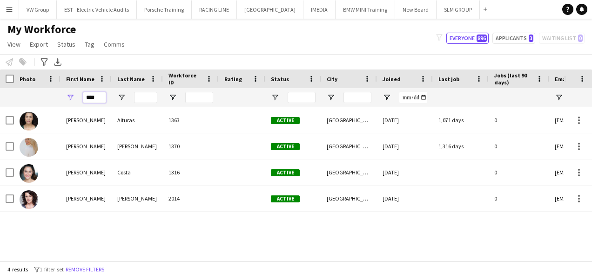
click at [98, 98] on input "****" at bounding box center [94, 97] width 23 height 11
type input "*"
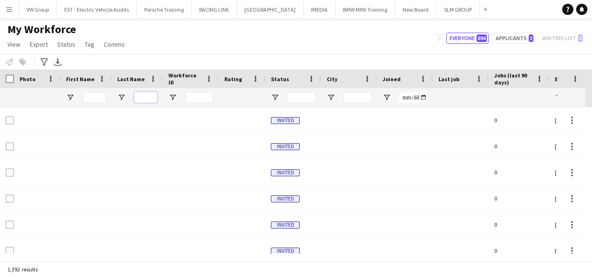
click at [144, 99] on input "Last Name Filter Input" at bounding box center [145, 97] width 23 height 11
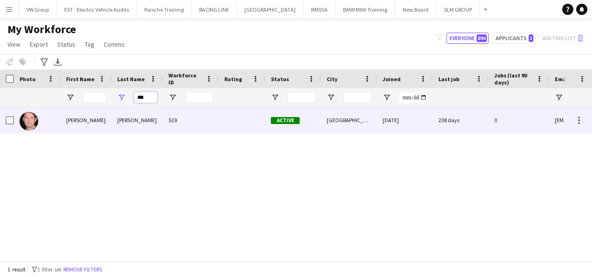
type input "***"
click at [97, 120] on div "Christopher" at bounding box center [86, 120] width 51 height 26
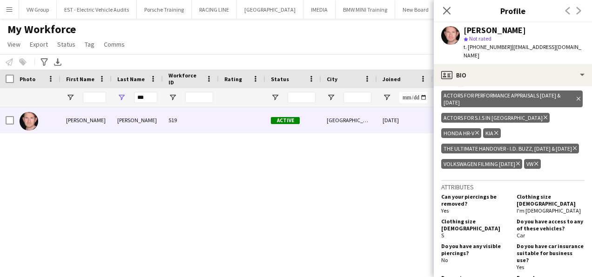
scroll to position [720, 0]
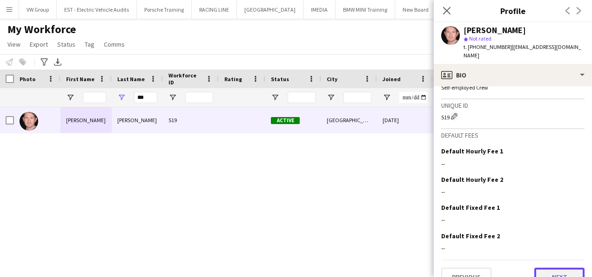
click at [560, 267] on button "Next" at bounding box center [559, 276] width 50 height 19
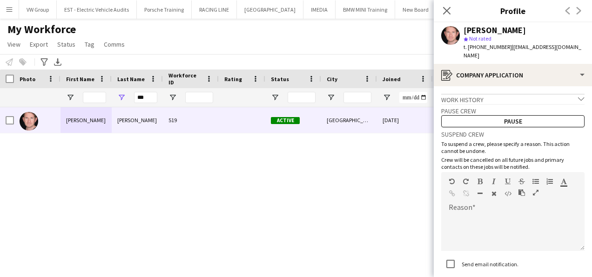
scroll to position [57, 0]
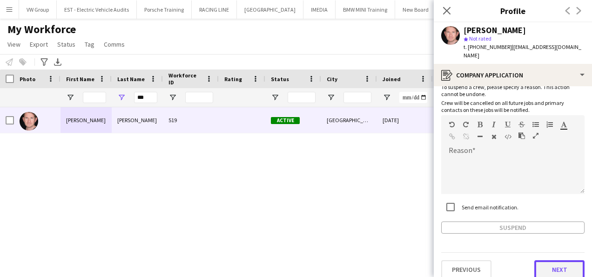
click at [558, 260] on button "Next" at bounding box center [559, 269] width 50 height 19
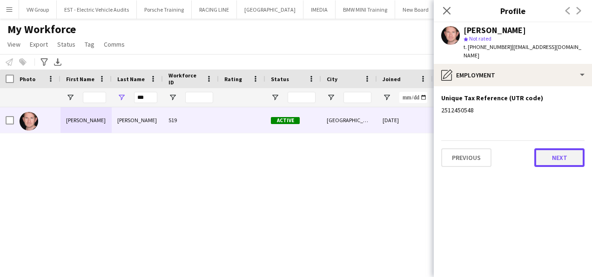
click at [567, 151] on button "Next" at bounding box center [559, 157] width 50 height 19
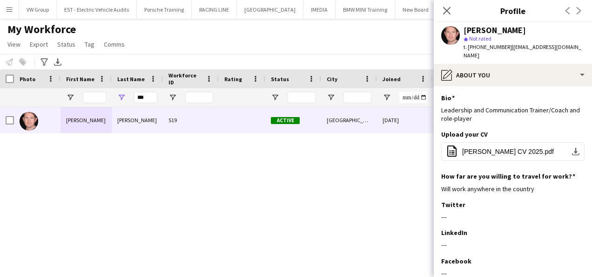
scroll to position [80, 0]
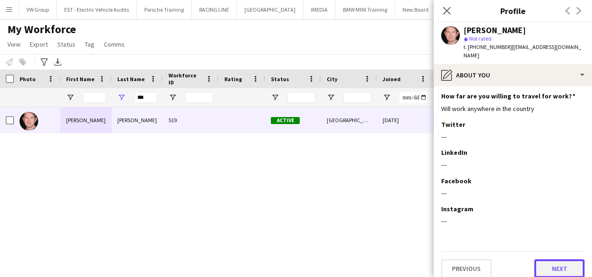
click at [571, 261] on button "Next" at bounding box center [559, 268] width 50 height 19
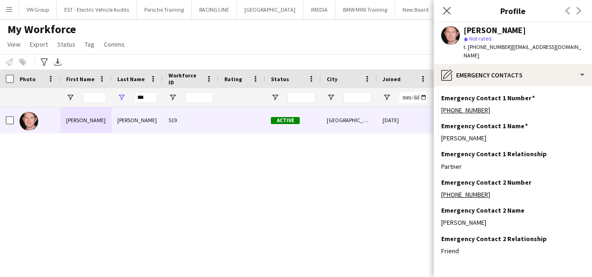
scroll to position [29, 0]
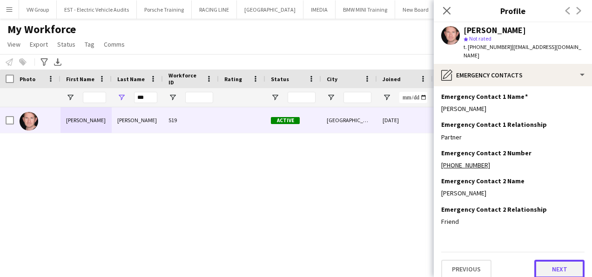
click at [554, 261] on button "Next" at bounding box center [559, 268] width 50 height 19
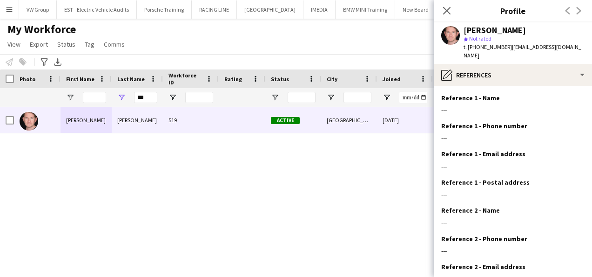
scroll to position [86, 0]
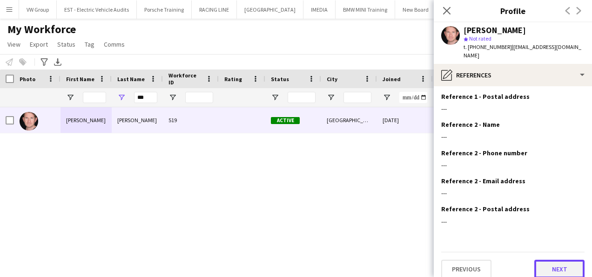
click at [560, 259] on button "Next" at bounding box center [559, 268] width 50 height 19
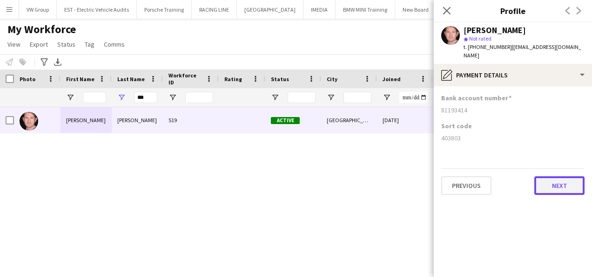
click at [552, 182] on button "Next" at bounding box center [559, 185] width 50 height 19
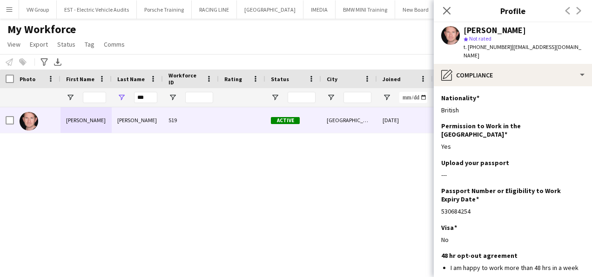
scroll to position [66, 0]
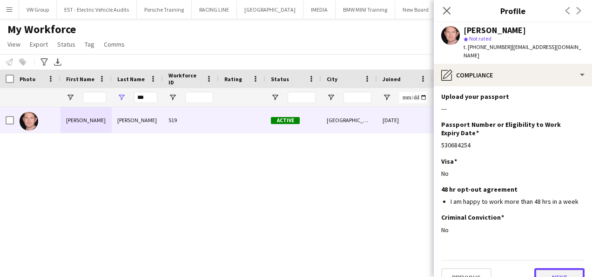
click at [560, 268] on button "Next" at bounding box center [559, 277] width 50 height 19
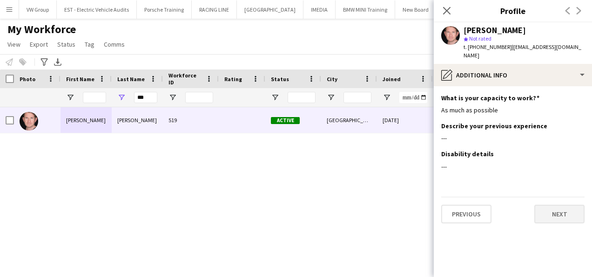
scroll to position [0, 0]
click at [560, 205] on button "Next" at bounding box center [559, 213] width 50 height 19
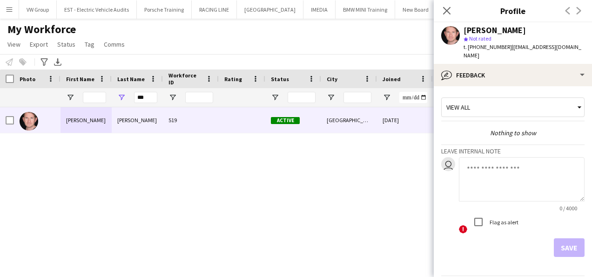
scroll to position [23, 0]
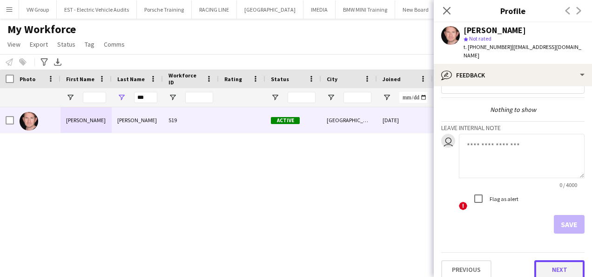
click at [562, 264] on button "Next" at bounding box center [559, 269] width 50 height 19
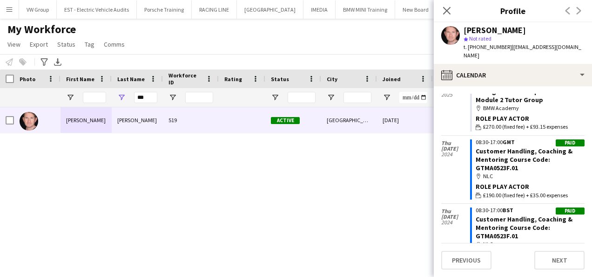
scroll to position [0, 0]
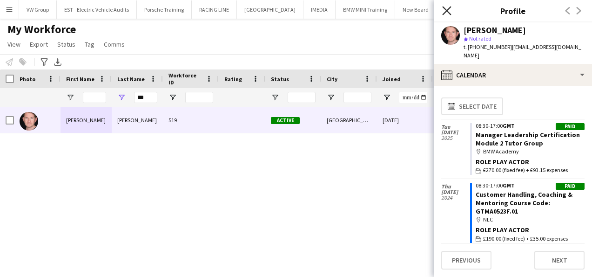
click at [446, 8] on icon "Close pop-in" at bounding box center [446, 10] width 9 height 9
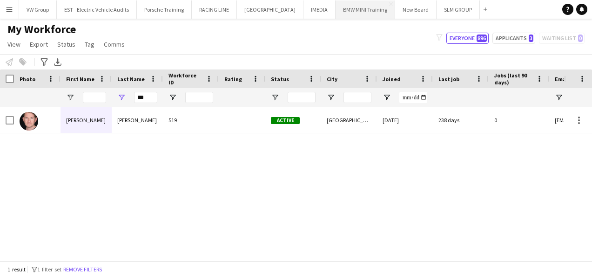
click at [340, 10] on button "BMW MINI Training Close" at bounding box center [366, 9] width 60 height 18
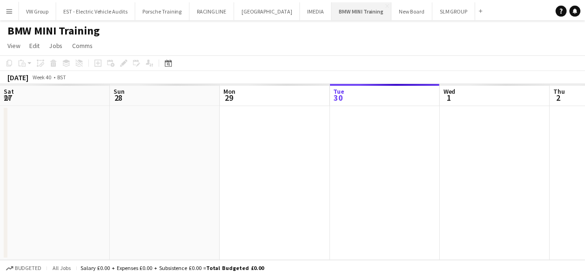
scroll to position [0, 223]
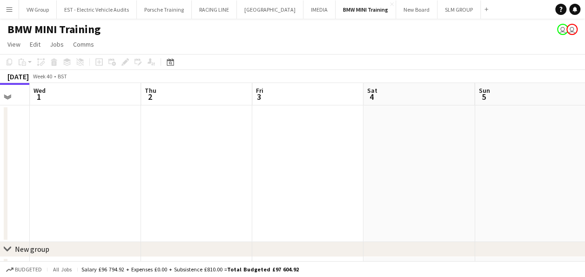
drag, startPoint x: 460, startPoint y: 180, endPoint x: 308, endPoint y: 188, distance: 152.0
click at [270, 192] on app-calendar-viewport "Sat 27 Sun 28 Mon 29 Tue 30 Wed 1 Thu 2 Fri 3 Sat 4 Sun 5 Mon 6 Tue 7 4/4 1 Job…" at bounding box center [292, 184] width 585 height 202
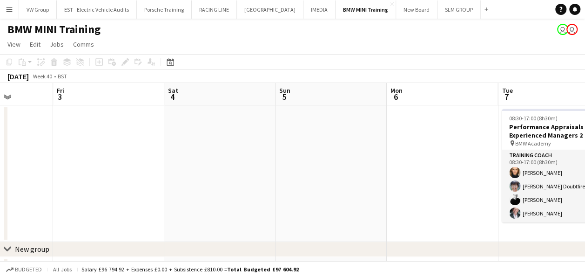
drag, startPoint x: 256, startPoint y: 223, endPoint x: 351, endPoint y: 227, distance: 94.6
click at [232, 223] on app-calendar-viewport "Mon 29 Tue 30 Wed 1 Thu 2 Fri 3 Sat 4 Sun 5 Mon 6 Tue 7 4/4 1 Job Wed 8 Thu 9 0…" at bounding box center [292, 184] width 585 height 202
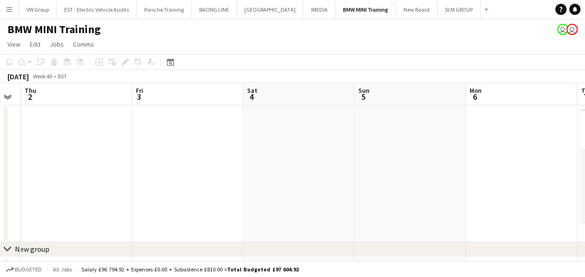
drag, startPoint x: 339, startPoint y: 231, endPoint x: 156, endPoint y: 249, distance: 183.8
click at [153, 253] on div "chevron-right New group Mon 29 Tue 30 Wed 1 Thu 2 Fri 3 Sat 4 Sun 5 Mon 6 Tue 7…" at bounding box center [292, 184] width 585 height 202
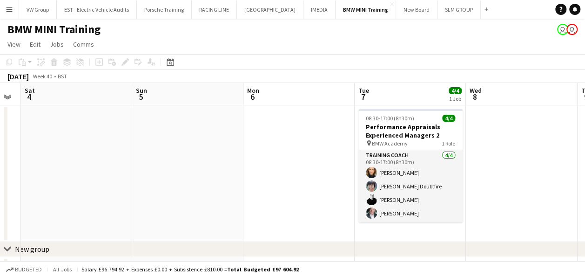
scroll to position [0, 360]
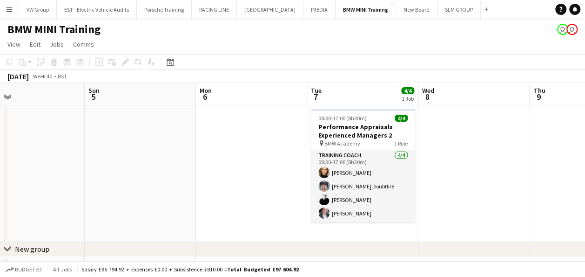
drag, startPoint x: 389, startPoint y: 233, endPoint x: 173, endPoint y: 250, distance: 217.2
click at [112, 263] on app-board "BMW MINI Training user user View Day view expanded Day view collapsed Month vie…" at bounding box center [292, 160] width 585 height 282
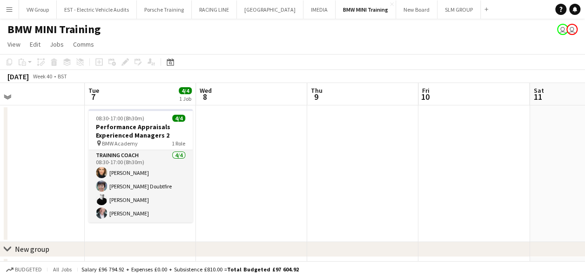
drag, startPoint x: 322, startPoint y: 189, endPoint x: 284, endPoint y: 190, distance: 37.3
click at [293, 189] on app-calendar-viewport "Fri 3 Sat 4 Sun 5 Mon 6 Tue 7 4/4 1 Job Wed 8 Thu 9 Fri 10 Sat 11 Sun 12 Mon 13…" at bounding box center [292, 184] width 585 height 202
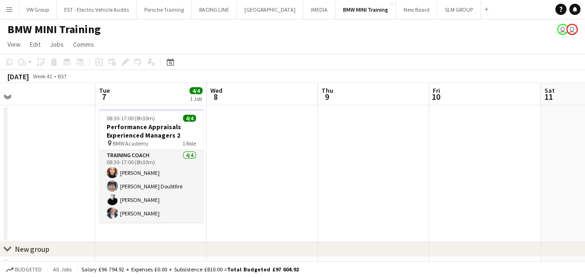
drag, startPoint x: 488, startPoint y: 174, endPoint x: 199, endPoint y: 204, distance: 290.2
click at [209, 204] on app-calendar-viewport "Fri 3 Sat 4 Sun 5 Mon 6 Tue 7 4/4 1 Job Wed 8 Thu 9 Fri 10 Sat 11 Sun 12 Mon 13…" at bounding box center [292, 184] width 585 height 202
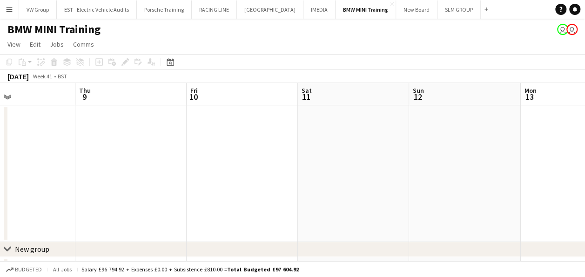
drag, startPoint x: 443, startPoint y: 186, endPoint x: 140, endPoint y: 218, distance: 304.2
click at [141, 218] on app-calendar-viewport "Sun 5 Mon 6 Tue 7 4/4 1 Job Wed 8 Thu 9 Fri 10 Sat 11 Sun 12 Mon 13 Tue 14 Wed …" at bounding box center [292, 184] width 585 height 202
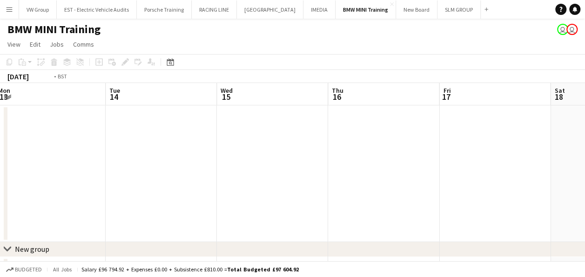
drag, startPoint x: 444, startPoint y: 175, endPoint x: 128, endPoint y: 196, distance: 317.3
click at [129, 196] on app-calendar-viewport "Thu 9 Fri 10 Sat 11 Sun 12 Mon 13 Tue 14 Wed 15 Thu 16 Fri 17 Sat 18 Sun 19" at bounding box center [292, 184] width 585 height 202
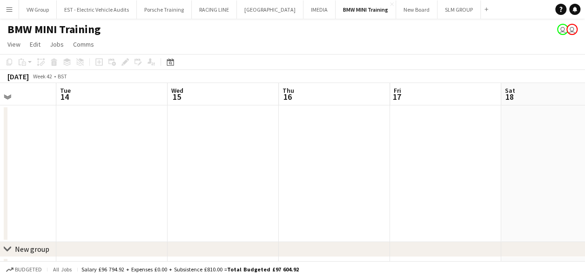
drag, startPoint x: 445, startPoint y: 189, endPoint x: 92, endPoint y: 225, distance: 354.8
click at [106, 226] on app-calendar-viewport "Sat 11 Sun 12 Mon 13 Tue 14 Wed 15 Thu 16 Fri 17 Sat 18 Sun 19 Mon 20 Tue 21" at bounding box center [292, 184] width 585 height 202
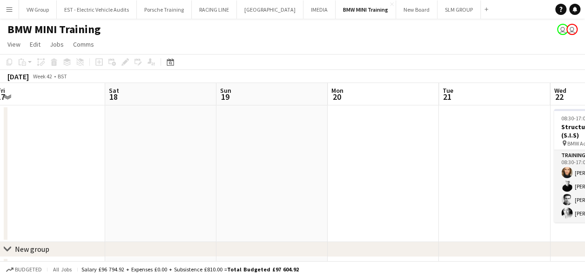
drag, startPoint x: 373, startPoint y: 196, endPoint x: 132, endPoint y: 200, distance: 241.2
click at [130, 204] on app-calendar-viewport "Tue 14 Wed 15 Thu 16 Fri 17 Sat 18 Sun 19 Mon 20 Tue 21 Wed 22 4/4 1 Job Thu 23…" at bounding box center [292, 184] width 585 height 202
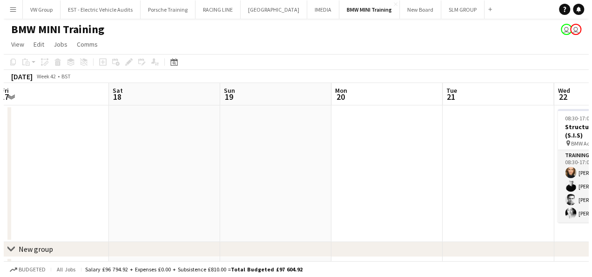
scroll to position [0, 428]
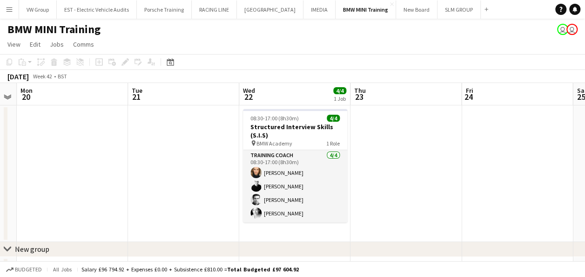
click at [9, 9] on app-icon "Menu" at bounding box center [9, 9] width 7 height 7
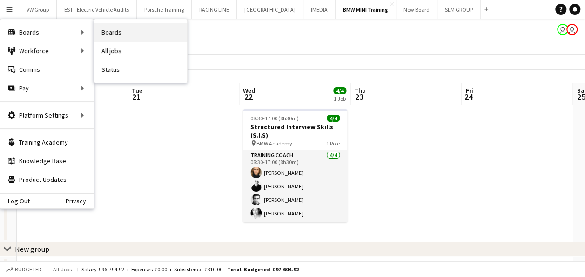
click at [120, 33] on link "Boards" at bounding box center [140, 32] width 93 height 19
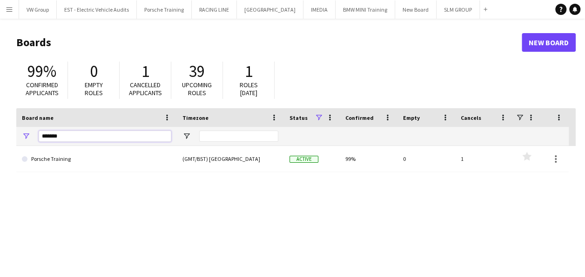
click at [62, 136] on input "*******" at bounding box center [105, 135] width 133 height 11
type input "*"
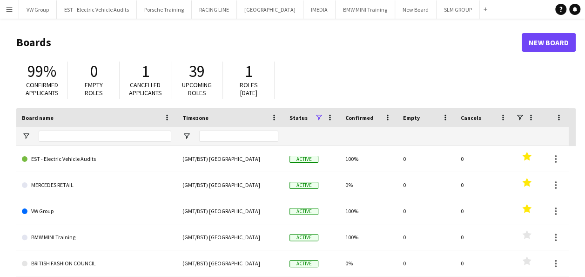
click at [10, 9] on app-icon "Menu" at bounding box center [9, 9] width 7 height 7
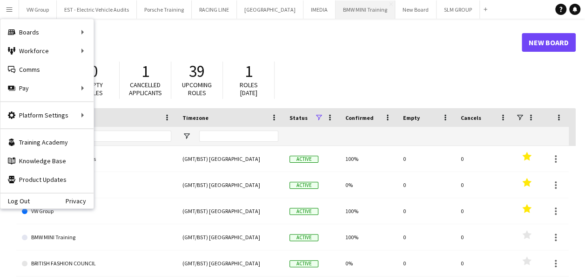
click at [363, 6] on button "BMW MINI Training Close" at bounding box center [366, 9] width 60 height 18
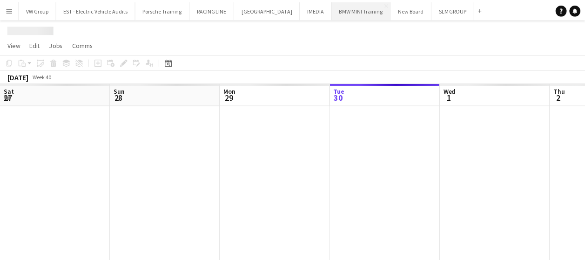
scroll to position [0, 223]
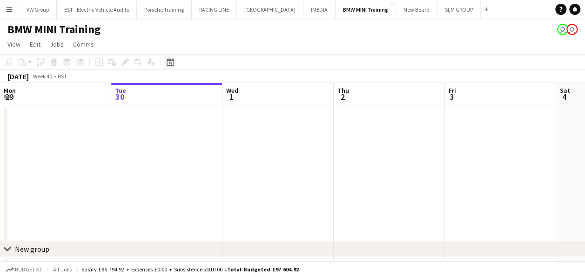
click at [170, 61] on icon at bounding box center [170, 61] width 7 height 7
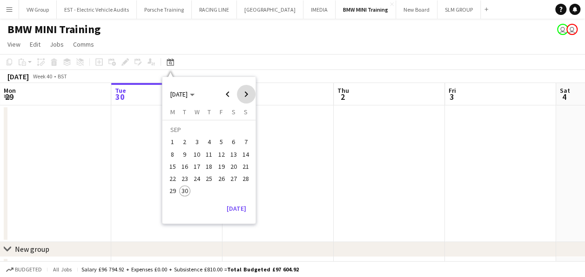
click at [244, 94] on span "Next month" at bounding box center [246, 94] width 19 height 19
click at [199, 178] on span "22" at bounding box center [196, 178] width 11 height 11
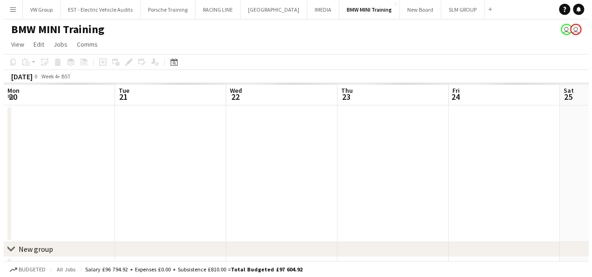
scroll to position [0, 320]
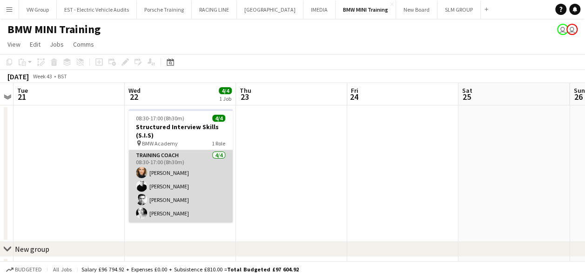
click at [200, 169] on app-card-role "Training Coach 4/4 08:30-17:00 (8h30m) Jessica Foden-Andrews Nick Haswell Justi…" at bounding box center [180, 186] width 104 height 72
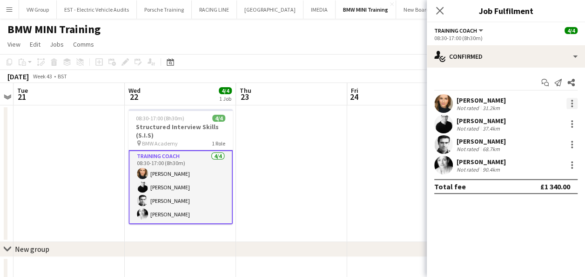
click at [570, 102] on div at bounding box center [572, 103] width 11 height 11
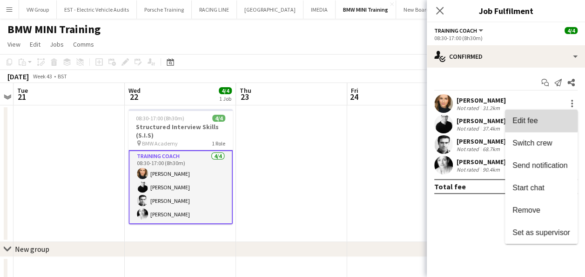
click at [534, 114] on button "Edit fee" at bounding box center [541, 120] width 73 height 22
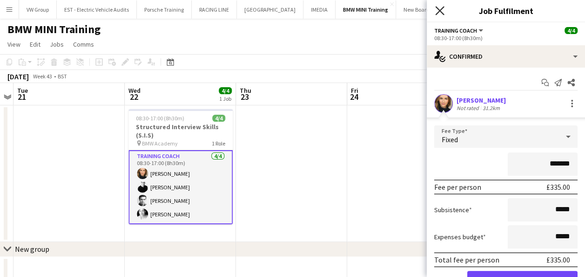
click at [439, 8] on icon "Close pop-in" at bounding box center [439, 10] width 9 height 9
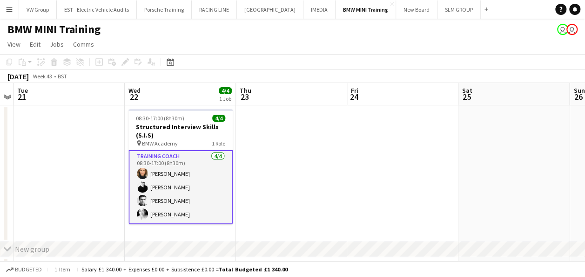
click at [11, 7] on app-icon "Menu" at bounding box center [9, 9] width 7 height 7
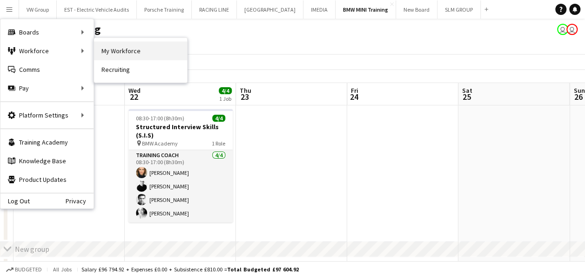
click at [133, 49] on link "My Workforce" at bounding box center [140, 50] width 93 height 19
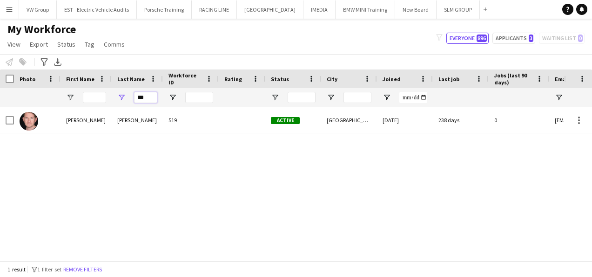
click at [148, 97] on input "***" at bounding box center [145, 97] width 23 height 11
type input "*"
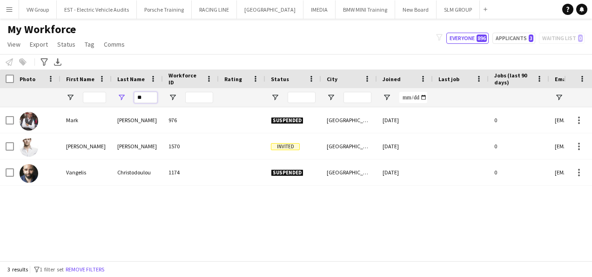
type input "*"
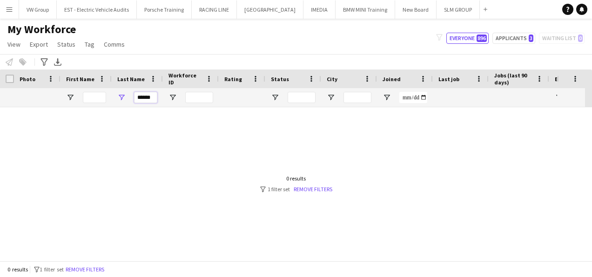
type input "******"
click at [306, 189] on link "Remove filters" at bounding box center [313, 188] width 39 height 7
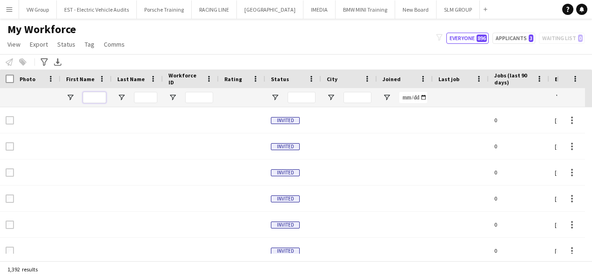
click at [91, 99] on input "First Name Filter Input" at bounding box center [94, 97] width 23 height 11
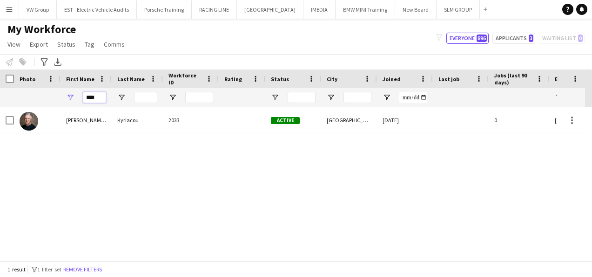
type input "****"
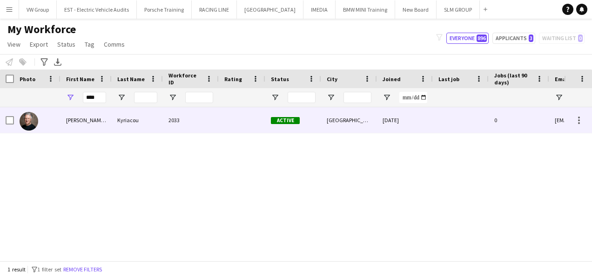
click at [88, 121] on div "Koullis aka Kyriacos" at bounding box center [86, 120] width 51 height 26
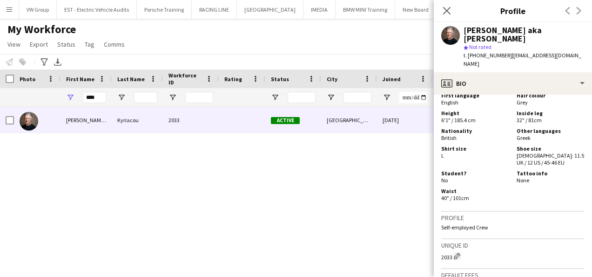
scroll to position [632, 0]
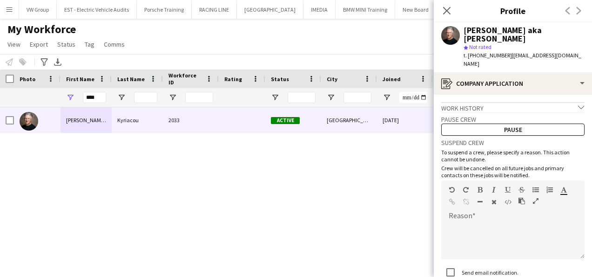
scroll to position [57, 0]
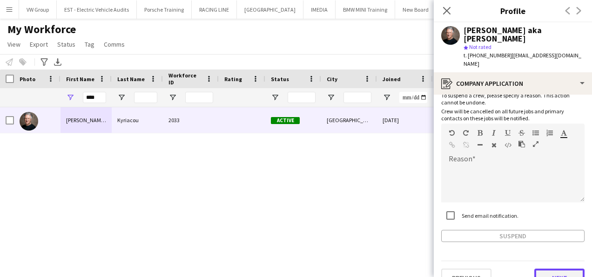
click at [566, 268] on button "Next" at bounding box center [559, 277] width 50 height 19
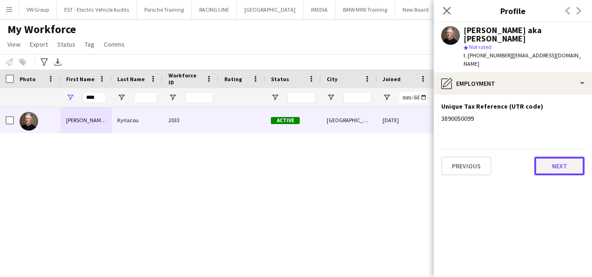
click at [571, 156] on button "Next" at bounding box center [559, 165] width 50 height 19
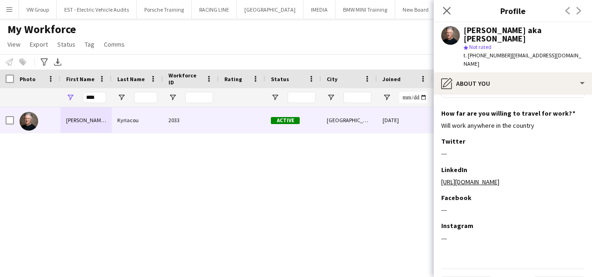
scroll to position [0, 0]
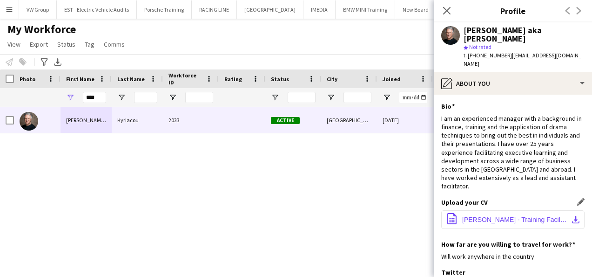
click at [572, 216] on app-icon "download-bottom" at bounding box center [575, 219] width 7 height 7
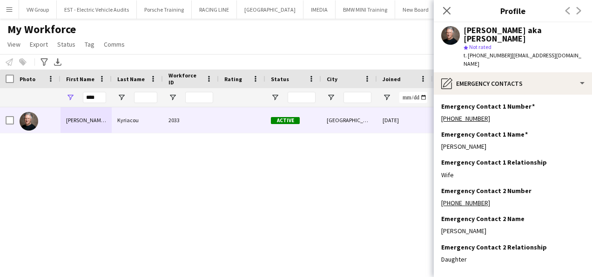
scroll to position [29, 0]
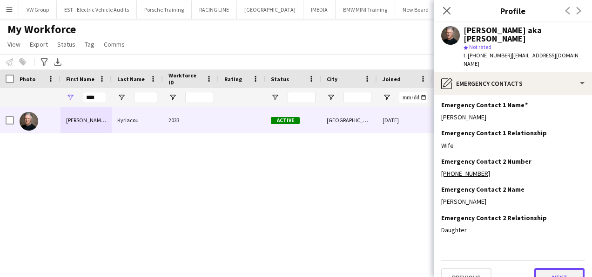
click at [556, 268] on button "Next" at bounding box center [559, 277] width 50 height 19
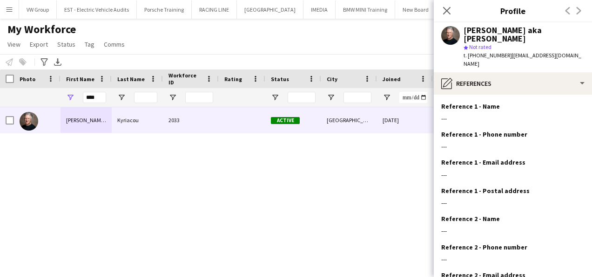
scroll to position [86, 0]
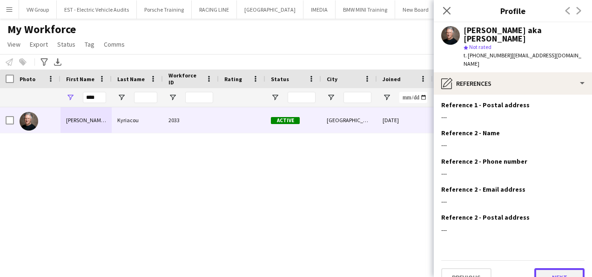
click at [565, 268] on button "Next" at bounding box center [559, 277] width 50 height 19
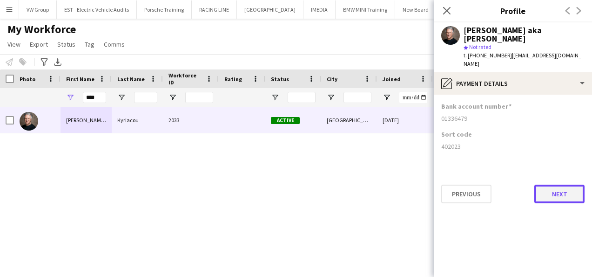
click at [572, 184] on button "Next" at bounding box center [559, 193] width 50 height 19
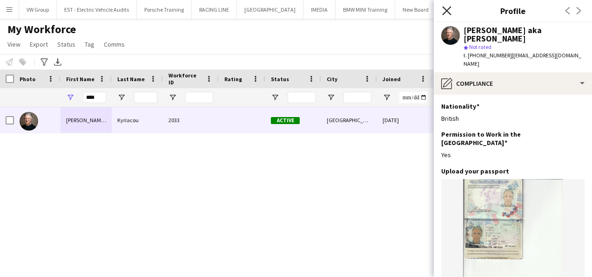
click at [448, 8] on icon "Close pop-in" at bounding box center [446, 10] width 9 height 9
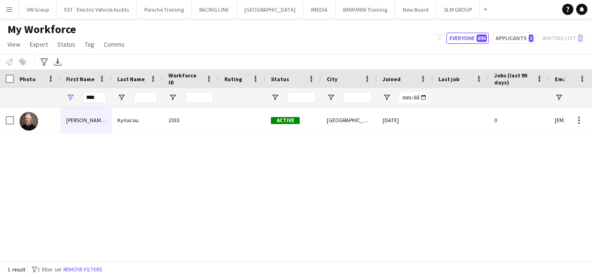
click at [318, 72] on div "Status" at bounding box center [293, 78] width 56 height 19
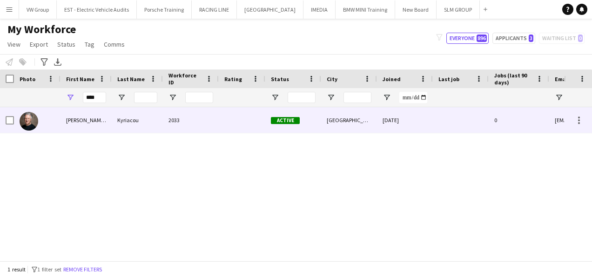
click at [335, 122] on div "London" at bounding box center [349, 120] width 56 height 26
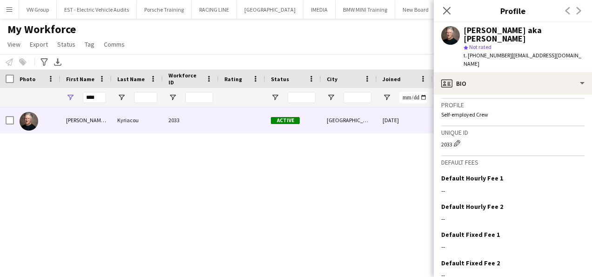
scroll to position [632, 0]
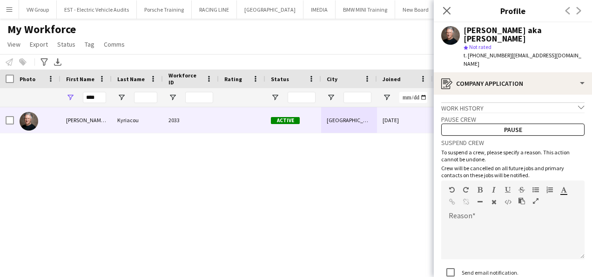
scroll to position [57, 0]
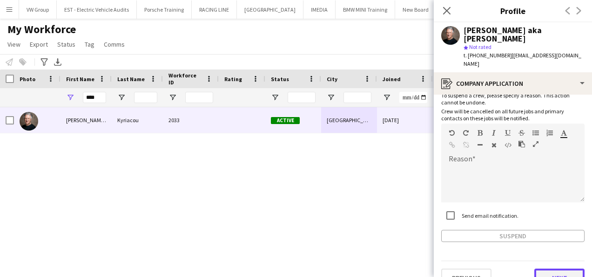
click at [556, 268] on button "Next" at bounding box center [559, 277] width 50 height 19
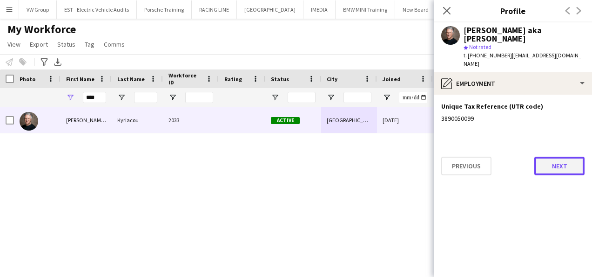
click at [566, 156] on button "Next" at bounding box center [559, 165] width 50 height 19
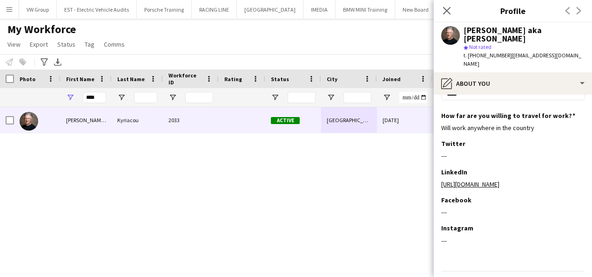
scroll to position [131, 0]
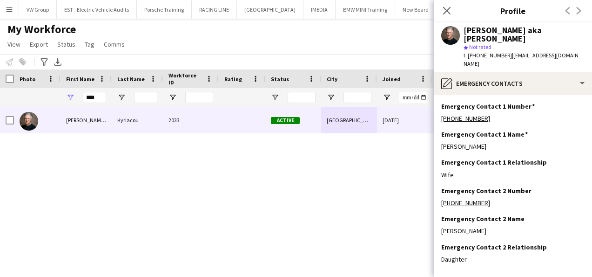
scroll to position [29, 0]
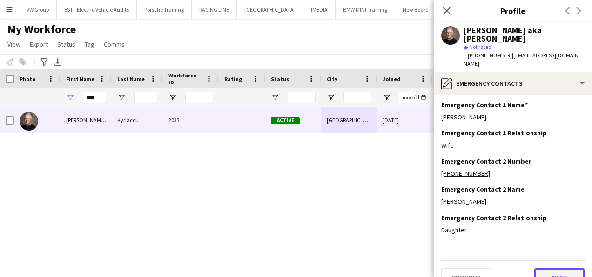
click at [559, 268] on button "Next" at bounding box center [559, 277] width 50 height 19
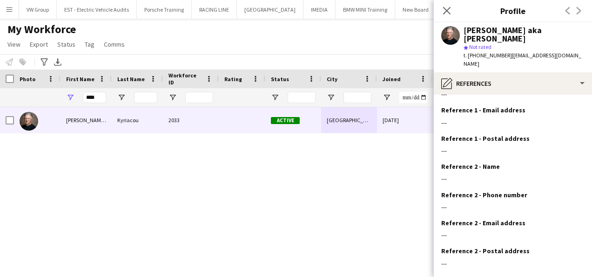
scroll to position [86, 0]
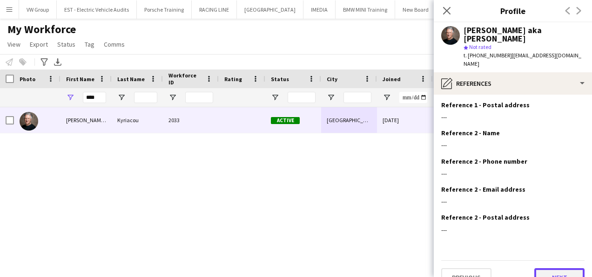
click at [573, 268] on button "Next" at bounding box center [559, 277] width 50 height 19
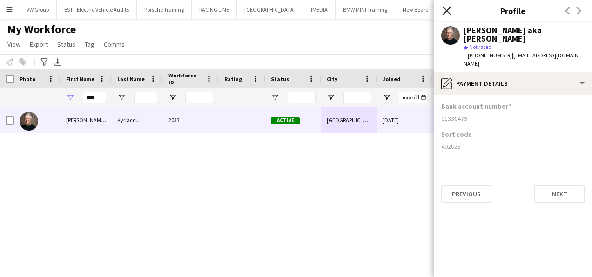
click at [447, 11] on icon at bounding box center [446, 10] width 9 height 9
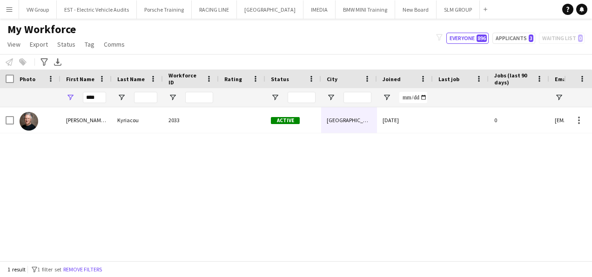
click at [10, 7] on app-icon "Menu" at bounding box center [9, 9] width 7 height 7
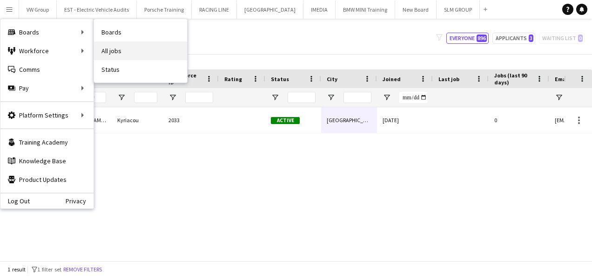
click at [114, 53] on link "All jobs" at bounding box center [140, 50] width 93 height 19
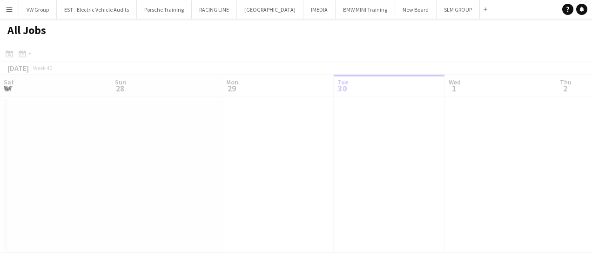
scroll to position [0, 223]
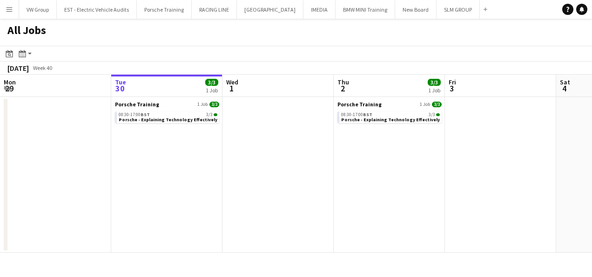
click at [12, 9] on app-icon "Menu" at bounding box center [9, 9] width 7 height 7
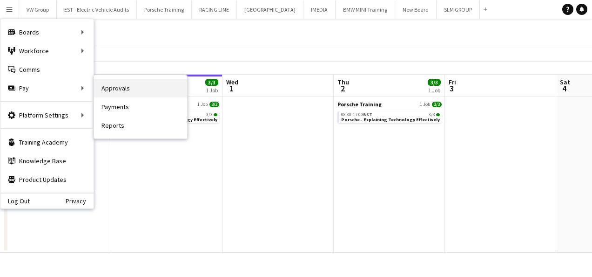
click at [116, 84] on link "Approvals" at bounding box center [140, 88] width 93 height 19
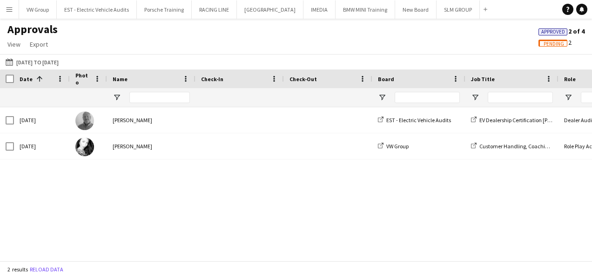
click at [11, 9] on app-icon "Menu" at bounding box center [9, 9] width 7 height 7
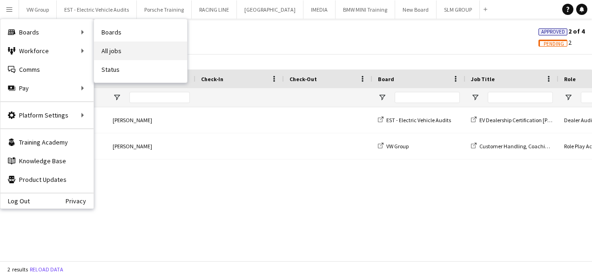
click at [132, 54] on link "All jobs" at bounding box center [140, 50] width 93 height 19
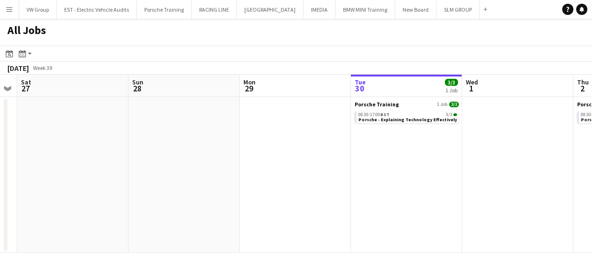
drag, startPoint x: 167, startPoint y: 182, endPoint x: 406, endPoint y: 155, distance: 241.4
click at [406, 155] on app-calendar-viewport "Thu 25 1/1 1 Job Fri 26 Sat 27 Sun 28 Mon 29 Tue 30 3/3 1 Job Wed 1 Thu 2 3/3 1…" at bounding box center [296, 163] width 592 height 178
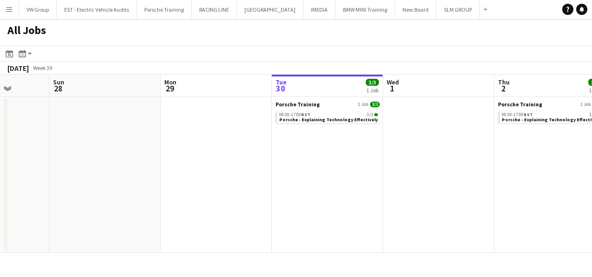
click at [448, 109] on app-all-jobs "All Jobs Date picker SEP 2025 SEP 2025 Monday M Tuesday T Wednesday W Thursday …" at bounding box center [296, 136] width 592 height 234
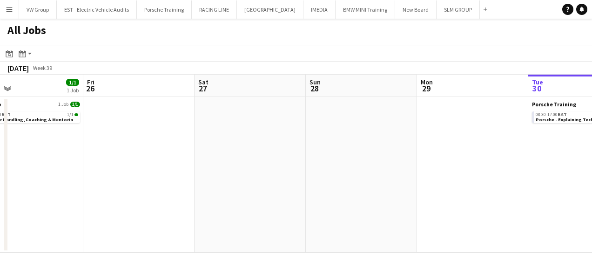
drag, startPoint x: 328, startPoint y: 136, endPoint x: 391, endPoint y: 139, distance: 63.4
click at [382, 138] on app-calendar-viewport "Tue 23 Wed 24 Thu 25 1/1 1 Job Fri 26 Sat 27 Sun 28 Mon 29 Tue 30 3/3 1 Job Wed…" at bounding box center [296, 163] width 592 height 178
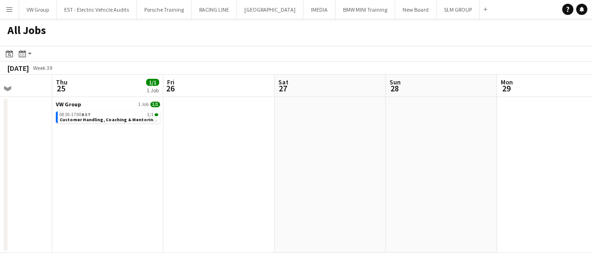
drag, startPoint x: 171, startPoint y: 170, endPoint x: 368, endPoint y: 157, distance: 196.9
click at [368, 157] on app-calendar-viewport "Mon 22 Tue 23 Wed 24 Thu 25 1/1 1 Job Fri 26 Sat 27 Sun 28 Mon 29 Tue 30 3/3 1 …" at bounding box center [296, 163] width 592 height 178
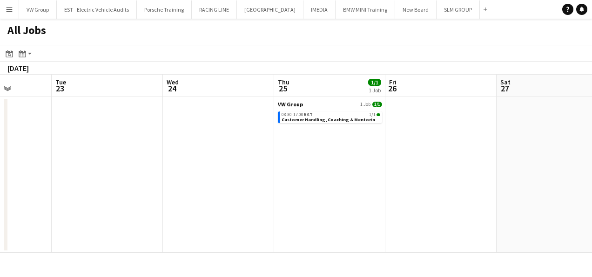
click at [327, 159] on app-all-jobs "All Jobs Date picker SEP 2025 SEP 2025 Monday M Tuesday T Wednesday W Thursday …" at bounding box center [296, 136] width 592 height 234
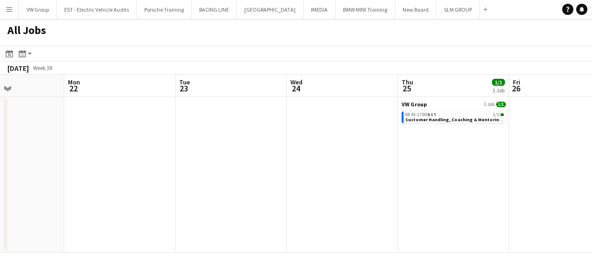
drag, startPoint x: 144, startPoint y: 167, endPoint x: 313, endPoint y: 150, distance: 169.8
click at [294, 150] on app-calendar-viewport "Fri 19 3/3 1 Job Sat 20 Sun 21 Mon 22 Tue 23 Wed 24 Thu 25 1/1 1 Job Fri 26 Sat…" at bounding box center [296, 163] width 592 height 178
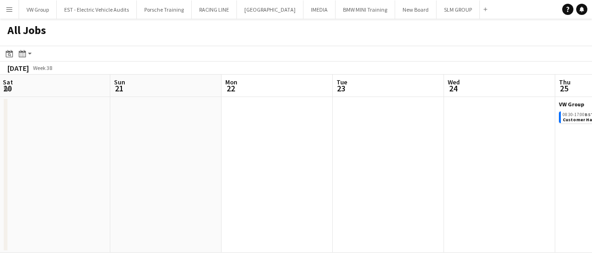
drag, startPoint x: 140, startPoint y: 158, endPoint x: 326, endPoint y: 153, distance: 186.3
click at [324, 152] on app-calendar-viewport "Thu 18 Fri 19 3/3 1 Job Sat 20 Sun 21 Mon 22 Tue 23 Wed 24 Thu 25 1/1 1 Job Fri…" at bounding box center [296, 163] width 592 height 178
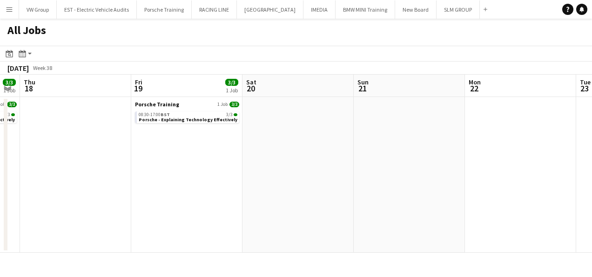
drag, startPoint x: 229, startPoint y: 170, endPoint x: 249, endPoint y: 169, distance: 20.1
click at [249, 169] on app-calendar-viewport "Tue 16 1/1 1 Job Wed 17 3/3 1 Job Thu 18 Fri 19 3/3 1 Job Sat 20 Sun 21 Mon 22 …" at bounding box center [296, 163] width 592 height 178
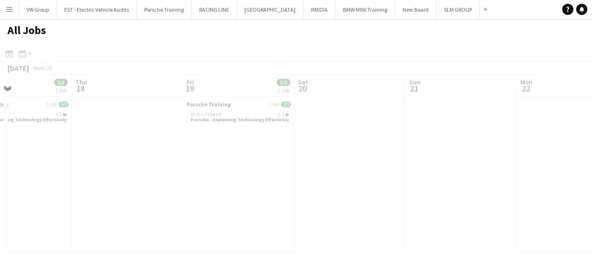
drag, startPoint x: 124, startPoint y: 188, endPoint x: 249, endPoint y: 168, distance: 126.4
click at [251, 169] on app-calendar-viewport "Mon 15 Tue 16 1/1 1 Job Wed 17 3/3 1 Job Thu 18 Fri 19 3/3 1 Job Sat 20 Sun 21 …" at bounding box center [296, 163] width 592 height 178
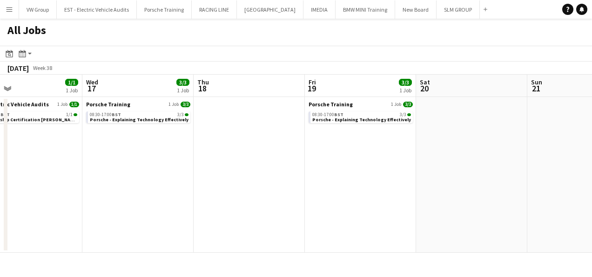
drag, startPoint x: 131, startPoint y: 178, endPoint x: 237, endPoint y: 178, distance: 105.7
click at [237, 178] on app-calendar-viewport "Sun 14 Mon 15 Tue 16 1/1 1 Job Wed 17 3/3 1 Job Thu 18 Fri 19 3/3 1 Job Sat 20 …" at bounding box center [296, 163] width 592 height 178
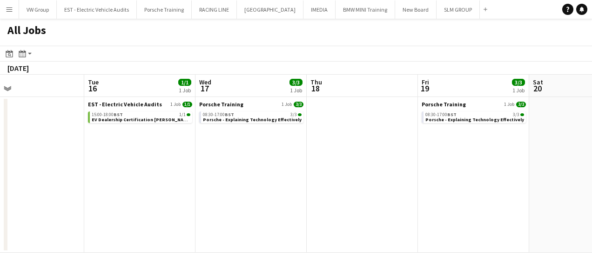
drag, startPoint x: 108, startPoint y: 176, endPoint x: 265, endPoint y: 170, distance: 157.0
click at [259, 171] on app-calendar-viewport "Sat 13 Sun 14 Mon 15 Tue 16 1/1 1 Job Wed 17 3/3 1 Job Thu 18 Fri 19 3/3 1 Job …" at bounding box center [296, 163] width 592 height 178
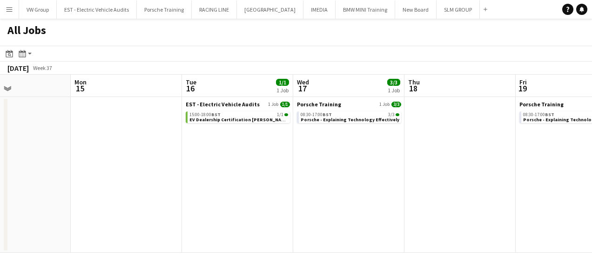
drag, startPoint x: 87, startPoint y: 183, endPoint x: 238, endPoint y: 175, distance: 151.5
click at [238, 175] on app-calendar-viewport "Fri 12 Sat 13 Sun 14 Mon 15 Tue 16 1/1 1 Job Wed 17 3/3 1 Job Thu 18 Fri 19 3/3…" at bounding box center [296, 163] width 592 height 178
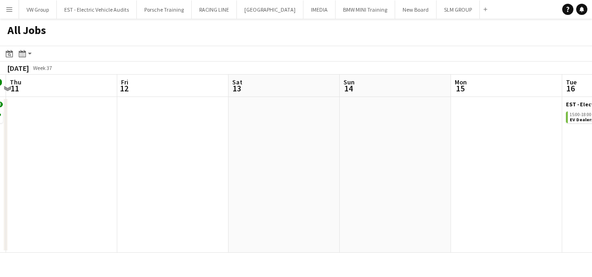
drag, startPoint x: 186, startPoint y: 177, endPoint x: 257, endPoint y: 155, distance: 75.1
click at [255, 158] on app-calendar-viewport "Tue 9 6/6 1 Job Wed 10 10/10 1 Job Thu 11 Fri 12 Sat 13 Sun 14 Mon 15 Tue 16 1/…" at bounding box center [296, 163] width 592 height 178
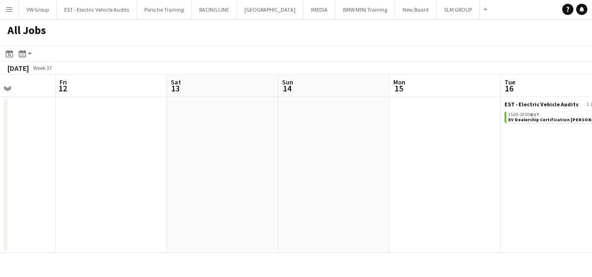
click at [390, 152] on app-all-jobs "All Jobs Date picker SEP 2025 SEP 2025 Monday M Tuesday T Wednesday W Thursday …" at bounding box center [296, 136] width 592 height 234
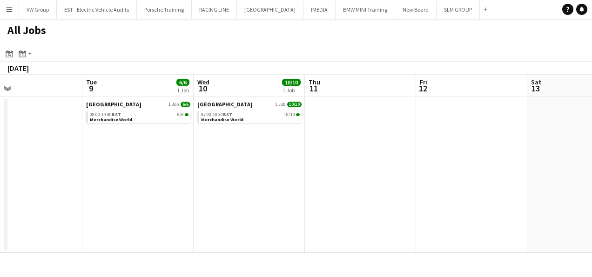
drag, startPoint x: 340, startPoint y: 168, endPoint x: 390, endPoint y: 166, distance: 49.8
click at [382, 165] on app-calendar-viewport "Sat 6 Sun 7 Mon 8 Tue 9 6/6 1 Job Wed 10 10/10 1 Job Thu 11 Fri 12 Sat 13 Sun 1…" at bounding box center [296, 163] width 592 height 178
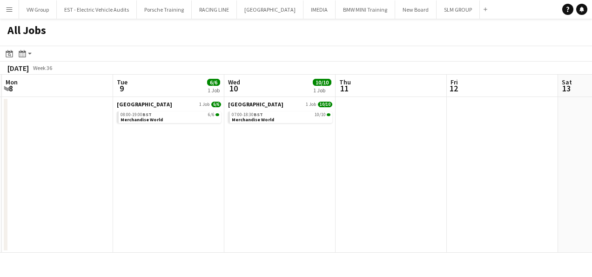
drag, startPoint x: 227, startPoint y: 173, endPoint x: 408, endPoint y: 160, distance: 181.6
click at [400, 161] on app-calendar-viewport "Sat 6 Sun 7 Mon 8 Tue 9 6/6 1 Job Wed 10 10/10 1 Job Thu 11 Fri 12 Sat 13 Sun 1…" at bounding box center [296, 163] width 592 height 178
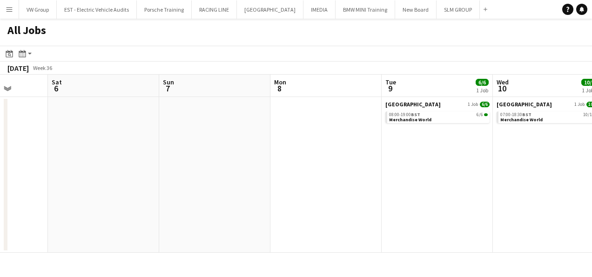
drag, startPoint x: 242, startPoint y: 167, endPoint x: 361, endPoint y: 162, distance: 118.8
click at [361, 162] on app-calendar-viewport "Wed 3 Thu 4 Fri 5 Sat 6 Sun 7 Mon 8 Tue 9 6/6 1 Job Wed 10 10/10 1 Job Thu 11 F…" at bounding box center [296, 163] width 592 height 178
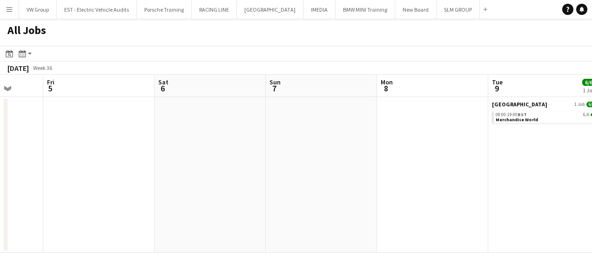
click at [358, 161] on app-calendar-viewport "Tue 2 Wed 3 Thu 4 Fri 5 Sat 6 Sun 7 Mon 8 Tue 9 6/6 1 Job Wed 10 10/10 1 Job Th…" at bounding box center [296, 163] width 592 height 178
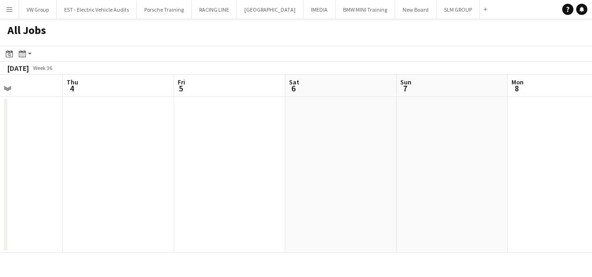
drag, startPoint x: 287, startPoint y: 169, endPoint x: 288, endPoint y: 179, distance: 10.7
click at [347, 167] on app-calendar-viewport "Mon 1 Tue 2 Wed 3 Thu 4 Fri 5 Sat 6 Sun 7 Mon 8 Tue 9 6/6 1 Job Wed 10 10/10 1 …" at bounding box center [296, 163] width 592 height 178
click at [351, 178] on app-all-jobs "All Jobs Date picker SEP 2025 SEP 2025 Monday M Tuesday T Wednesday W Thursday …" at bounding box center [296, 136] width 592 height 234
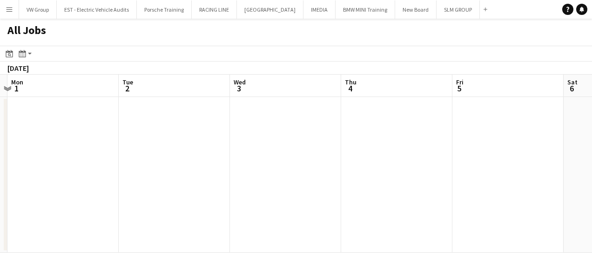
drag, startPoint x: 164, startPoint y: 175, endPoint x: 351, endPoint y: 158, distance: 187.4
click at [337, 160] on app-calendar-viewport "Sat 30 Sun 31 Mon 1 Tue 2 Wed 3 Thu 4 Fri 5 Sat 6 Sun 7 Mon 8 Tue 9 6/6 1 Job S…" at bounding box center [296, 163] width 592 height 178
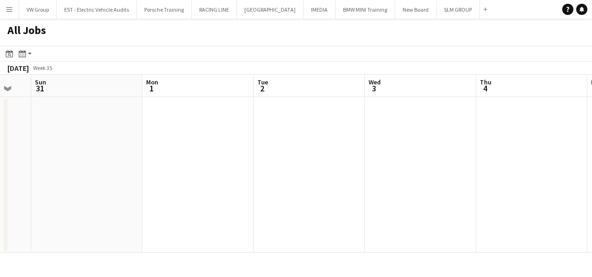
drag, startPoint x: 158, startPoint y: 169, endPoint x: 328, endPoint y: 164, distance: 169.5
click at [317, 165] on app-calendar-viewport "Fri 29 1/1 1 Job Sat 30 Sun 31 Mon 1 Tue 2 Wed 3 Thu 4 Fri 5 Sat 6 Sun 7 Mon 8 …" at bounding box center [296, 163] width 592 height 178
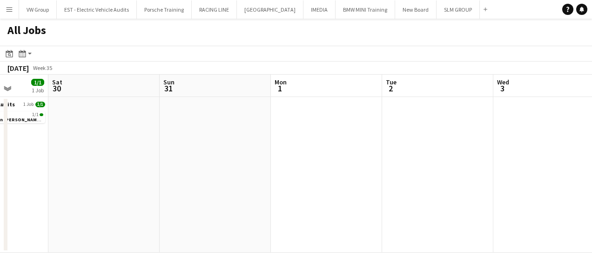
click at [283, 191] on app-all-jobs "All Jobs Date picker SEP 2025 SEP 2025 Monday M Tuesday T Wednesday W Thursday …" at bounding box center [296, 136] width 592 height 234
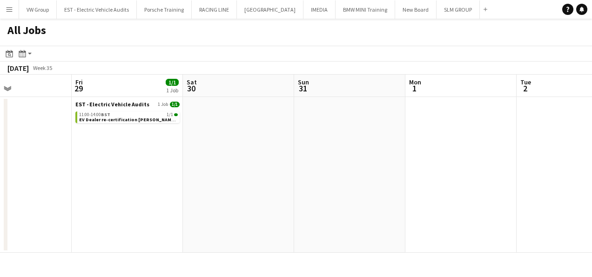
drag, startPoint x: 111, startPoint y: 197, endPoint x: 290, endPoint y: 182, distance: 179.8
click at [289, 183] on app-calendar-viewport "Tue 26 Wed 27 8/8 3 Jobs Thu 28 Fri 29 1/1 1 Job Sat 30 Sun 31 Mon 1 Tue 2 Wed …" at bounding box center [296, 163] width 592 height 178
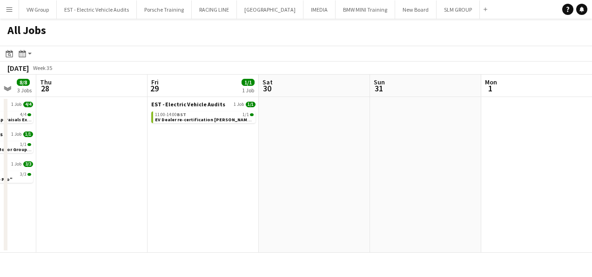
drag, startPoint x: 249, startPoint y: 186, endPoint x: 281, endPoint y: 184, distance: 32.7
click at [280, 184] on app-calendar-viewport "Mon 25 Tue 26 Wed 27 8/8 3 Jobs Thu 28 Fri 29 1/1 1 Job Sat 30 Sun 31 Mon 1 Tue…" at bounding box center [296, 163] width 592 height 178
